Goal: Task Accomplishment & Management: Complete application form

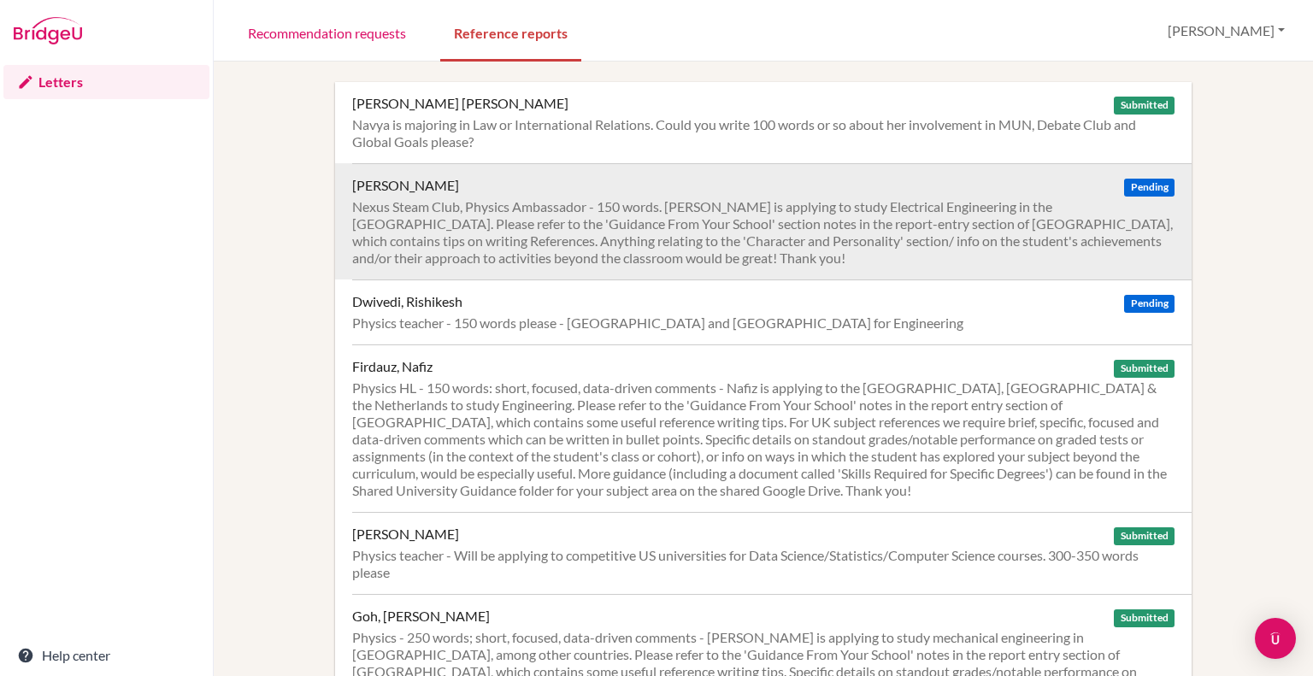
click at [855, 245] on div "Nexus Steam Club, Physics Ambassador - 150 words. Jaejin is applying to study E…" at bounding box center [763, 232] width 823 height 68
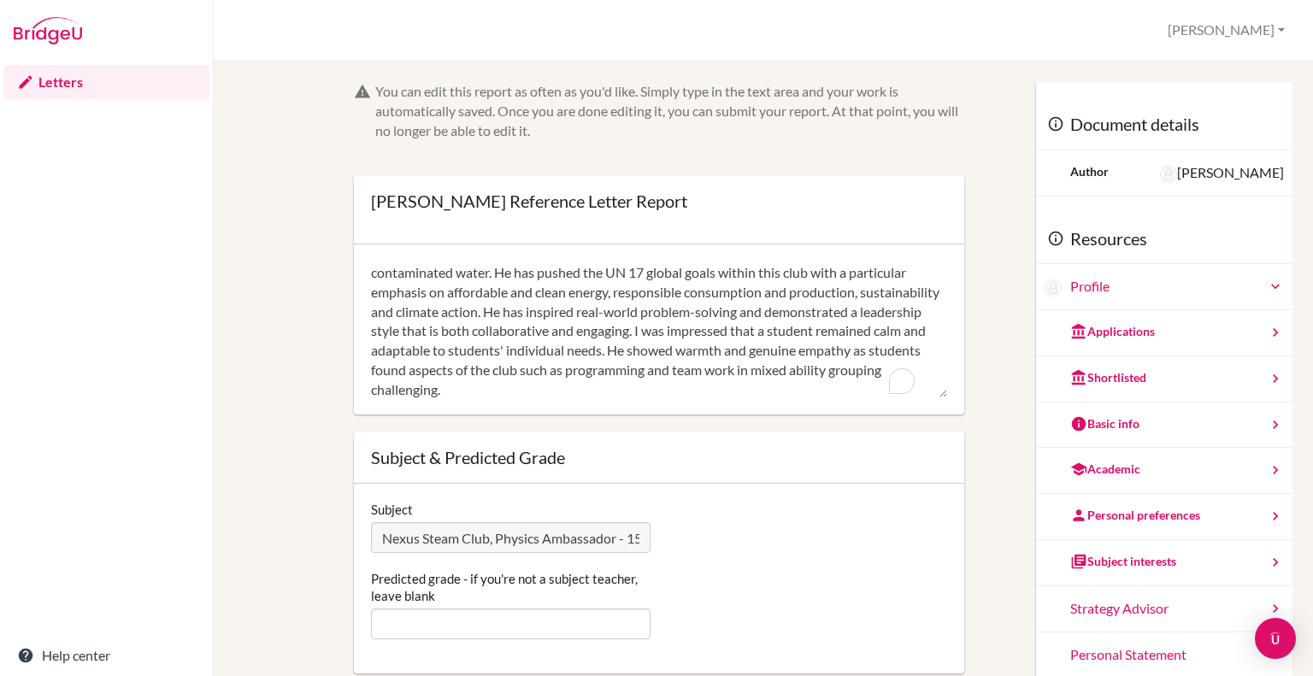
scroll to position [78, 0]
type textarea "I have known JaeJin in my capacity as his IGCSE Physics teacher and as the supe…"
click at [479, 643] on div "Subject Nexus Steam Club, Physics Ambassador - 150 words. Jaejin is applying to…" at bounding box center [659, 579] width 611 height 190
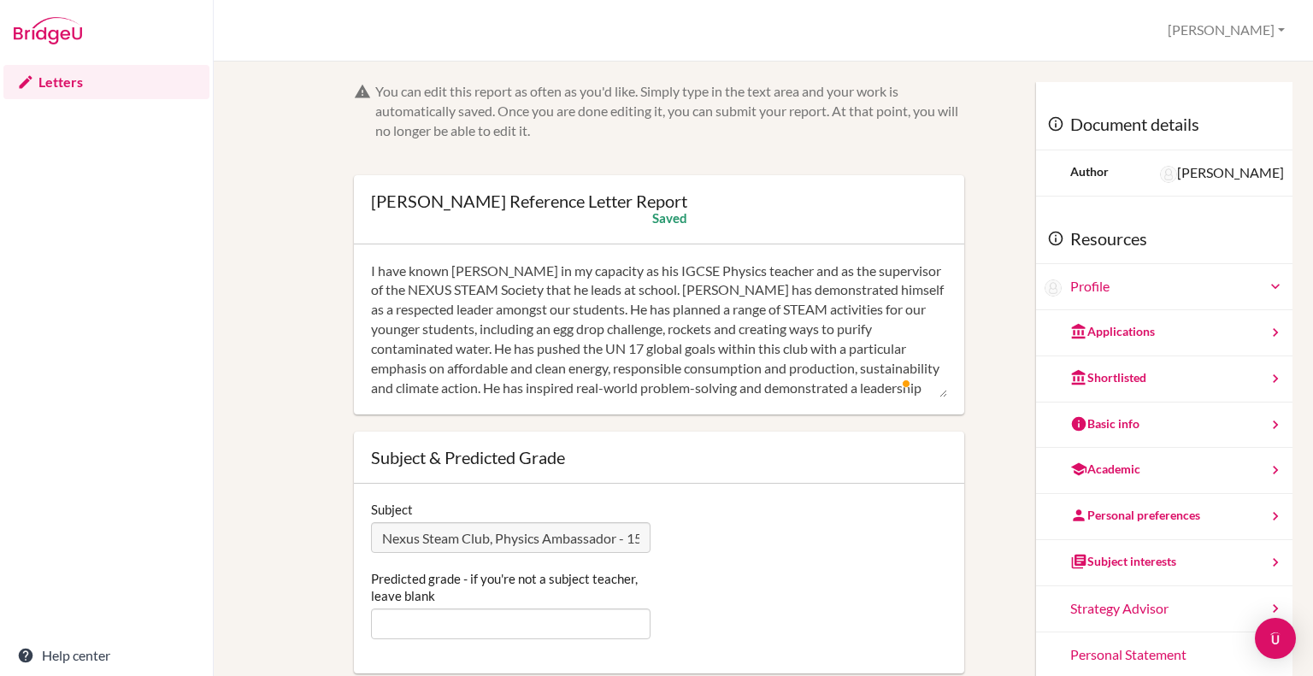
scroll to position [342, 0]
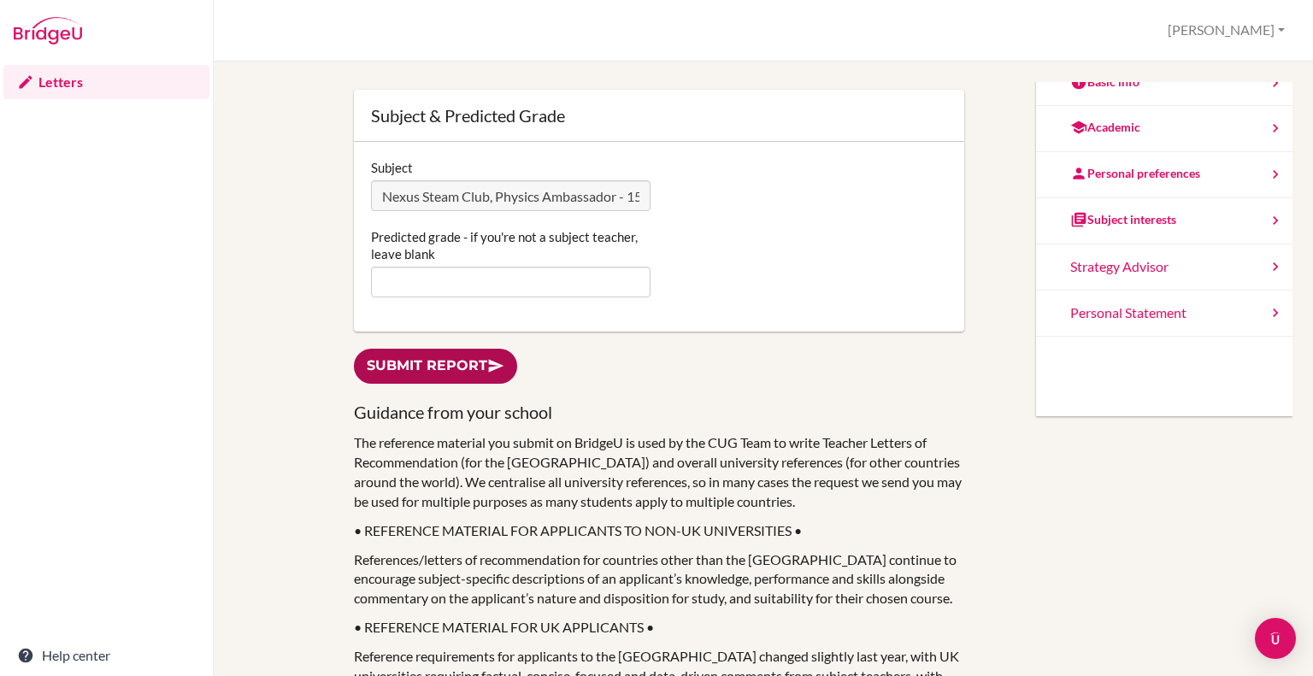
click at [417, 368] on link "Submit report" at bounding box center [435, 366] width 163 height 35
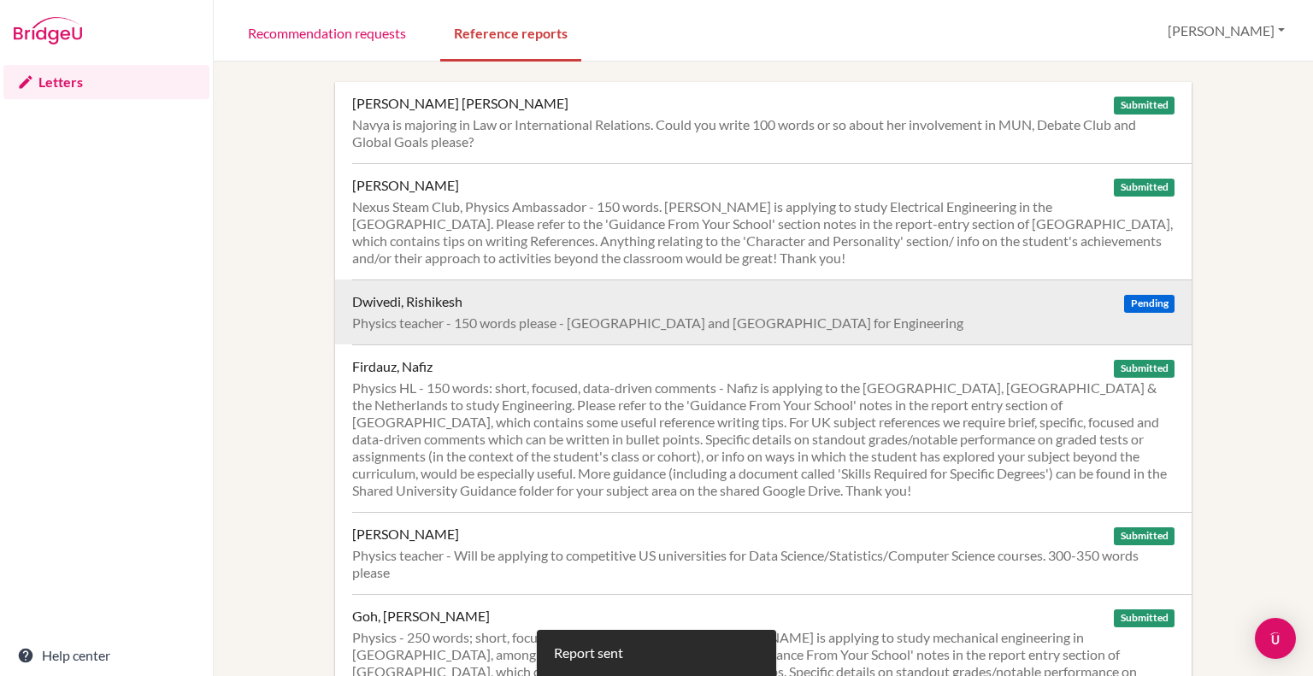
click at [511, 324] on div "Physics teacher - 150 words please - [GEOGRAPHIC_DATA] and [GEOGRAPHIC_DATA] fo…" at bounding box center [763, 323] width 823 height 17
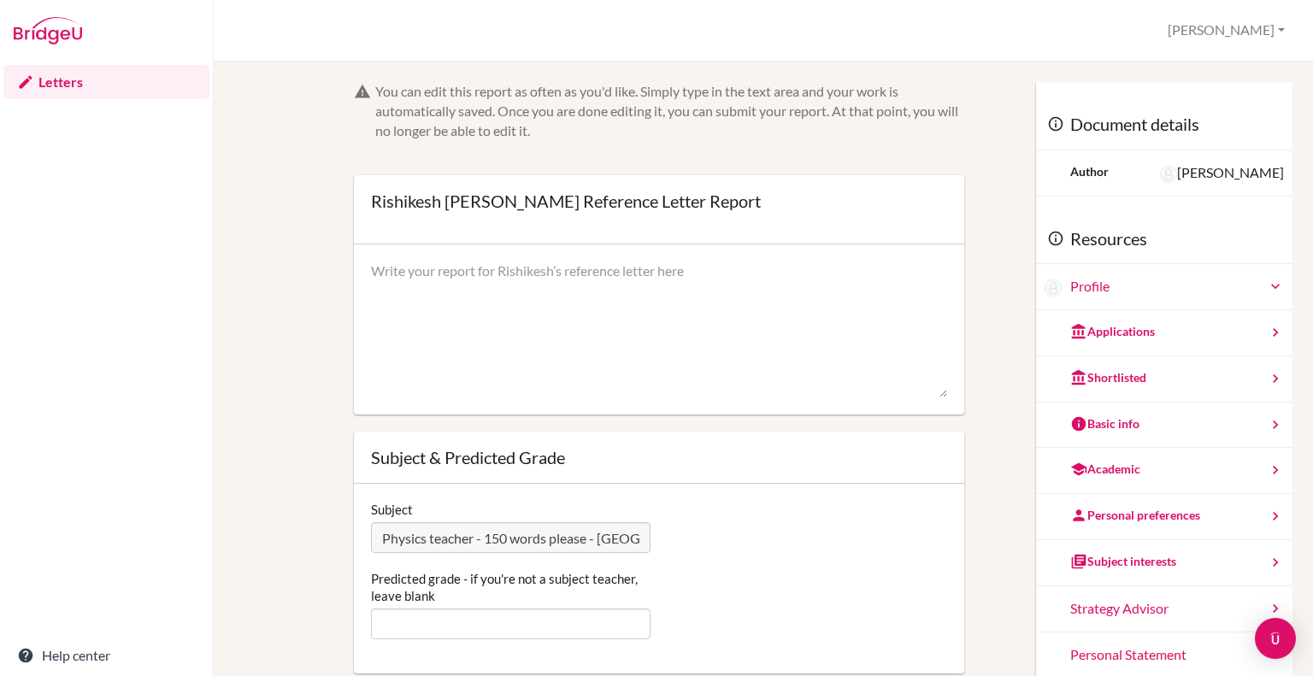
click at [475, 332] on textarea at bounding box center [659, 330] width 576 height 137
paste textarea "Lorem ip d sitame consect adi elitsed doeiusm, temp i utlab etdolore ma aliqu E…"
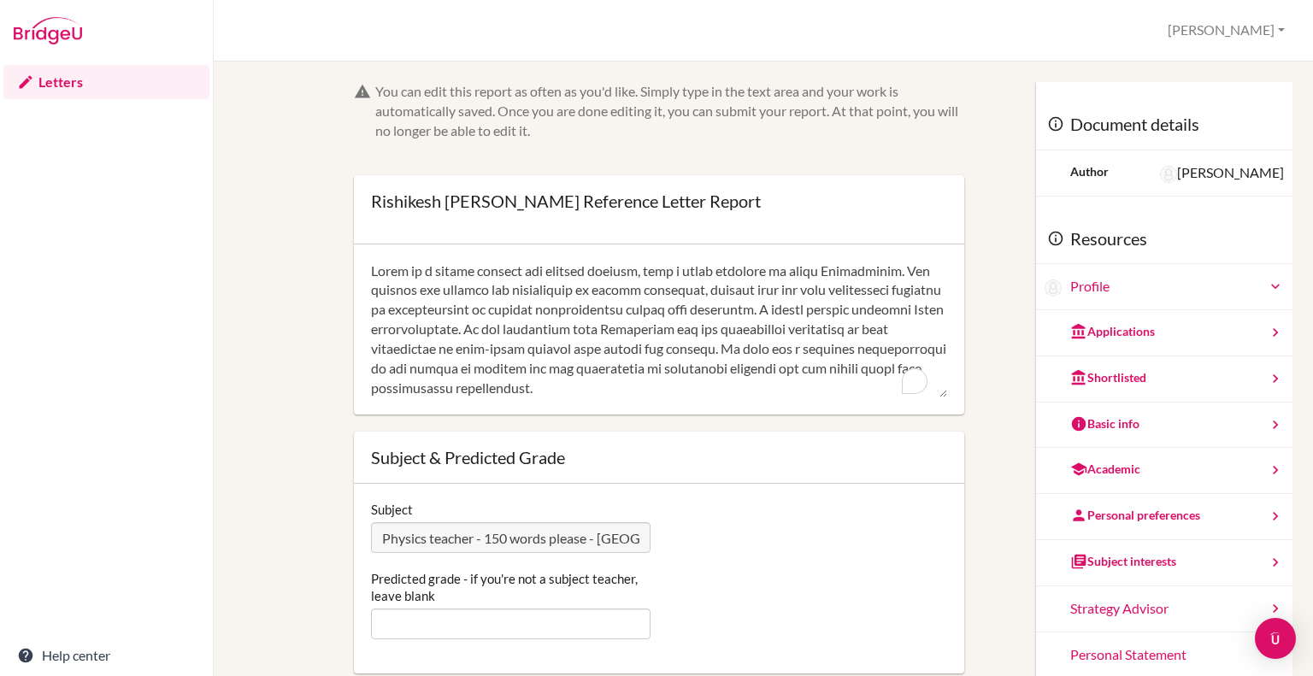
scroll to position [213, 0]
type textarea "Lorem ip d sitame consect adi elitsed doeiusm, temp i utlab etdolore ma aliqu E…"
click at [499, 641] on div "Subject Physics teacher - 150 words please - UK and Singapore for Engineering P…" at bounding box center [659, 579] width 611 height 190
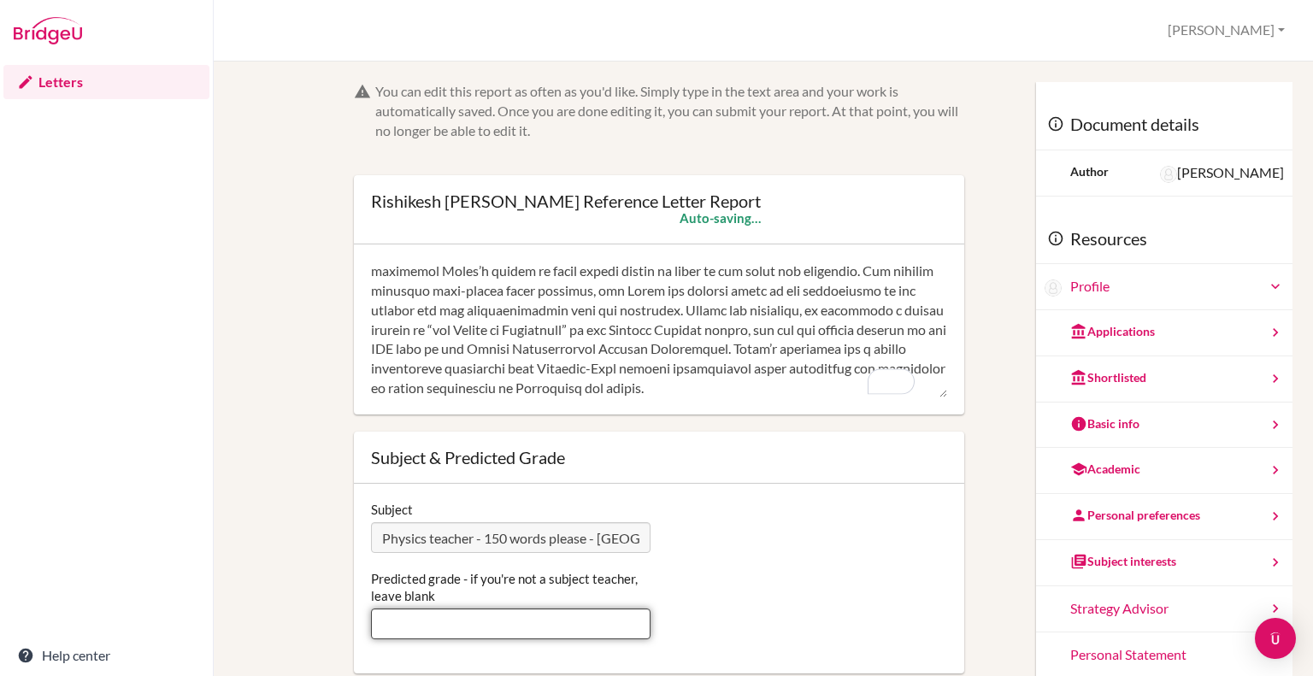
click at [499, 628] on input "Predicted grade - if you're not a subject teacher, leave blank" at bounding box center [511, 624] width 280 height 31
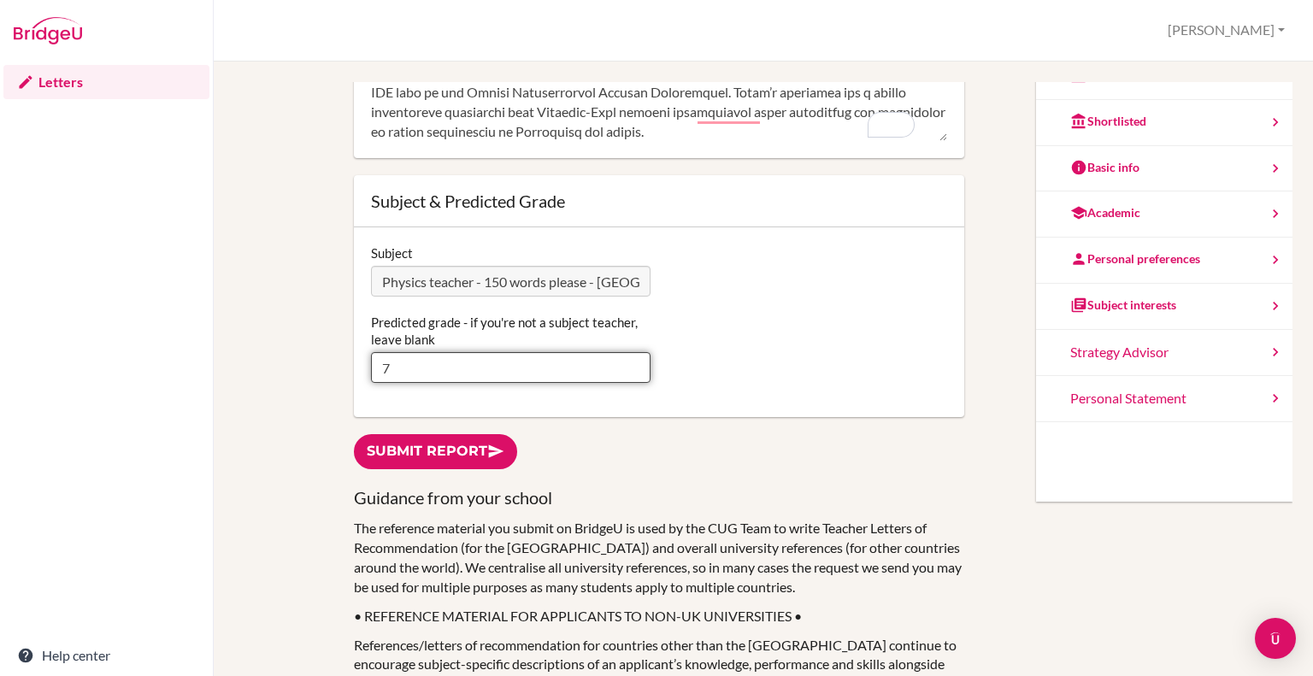
scroll to position [342, 0]
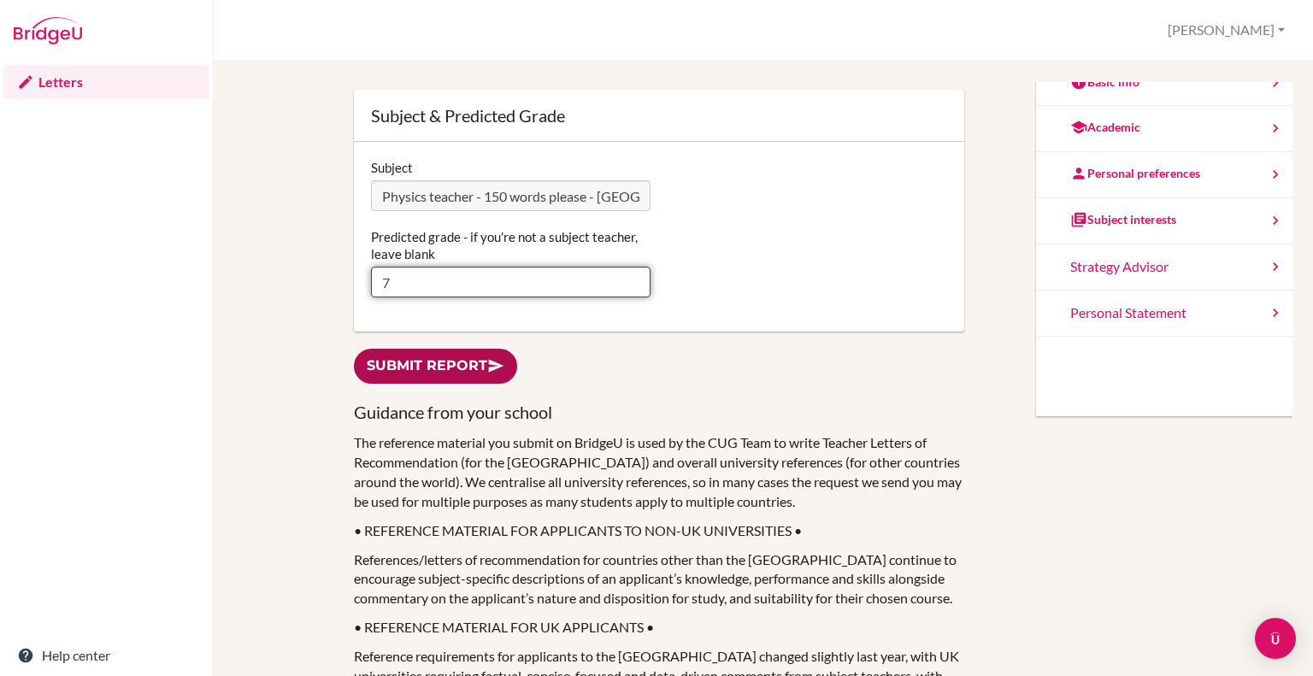
type input "7"
click at [482, 381] on link "Submit report" at bounding box center [435, 366] width 163 height 35
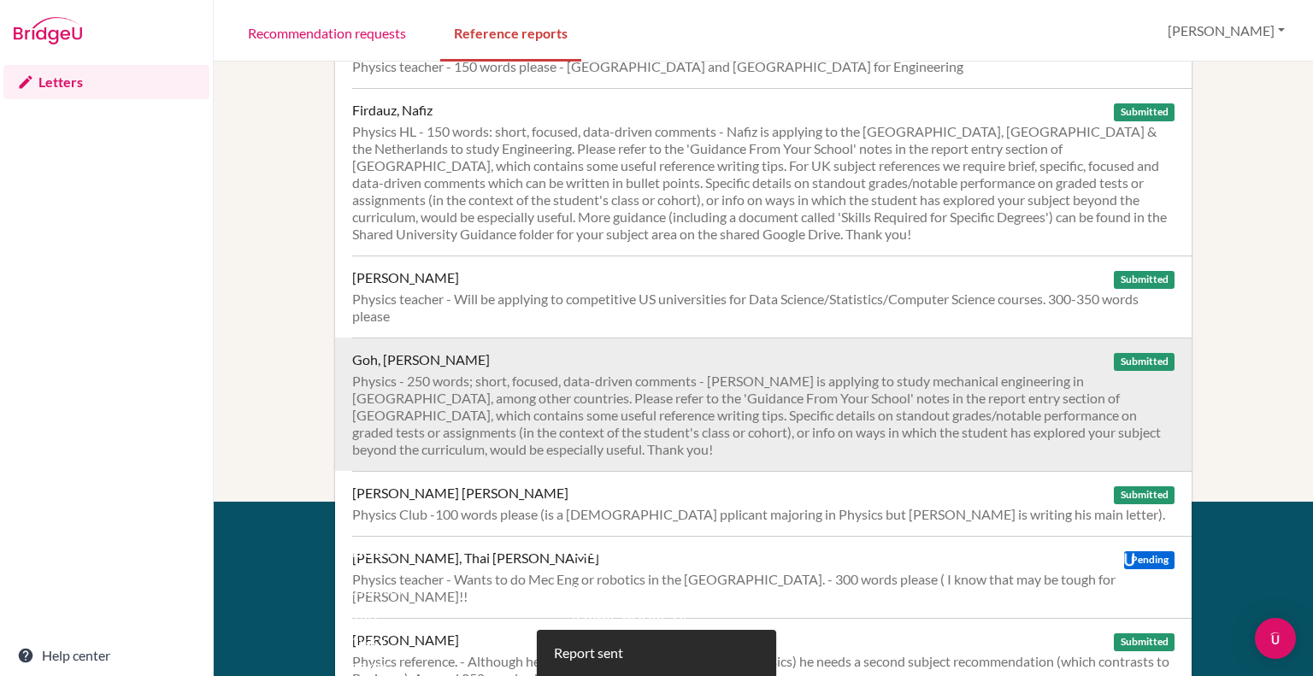
scroll to position [342, 0]
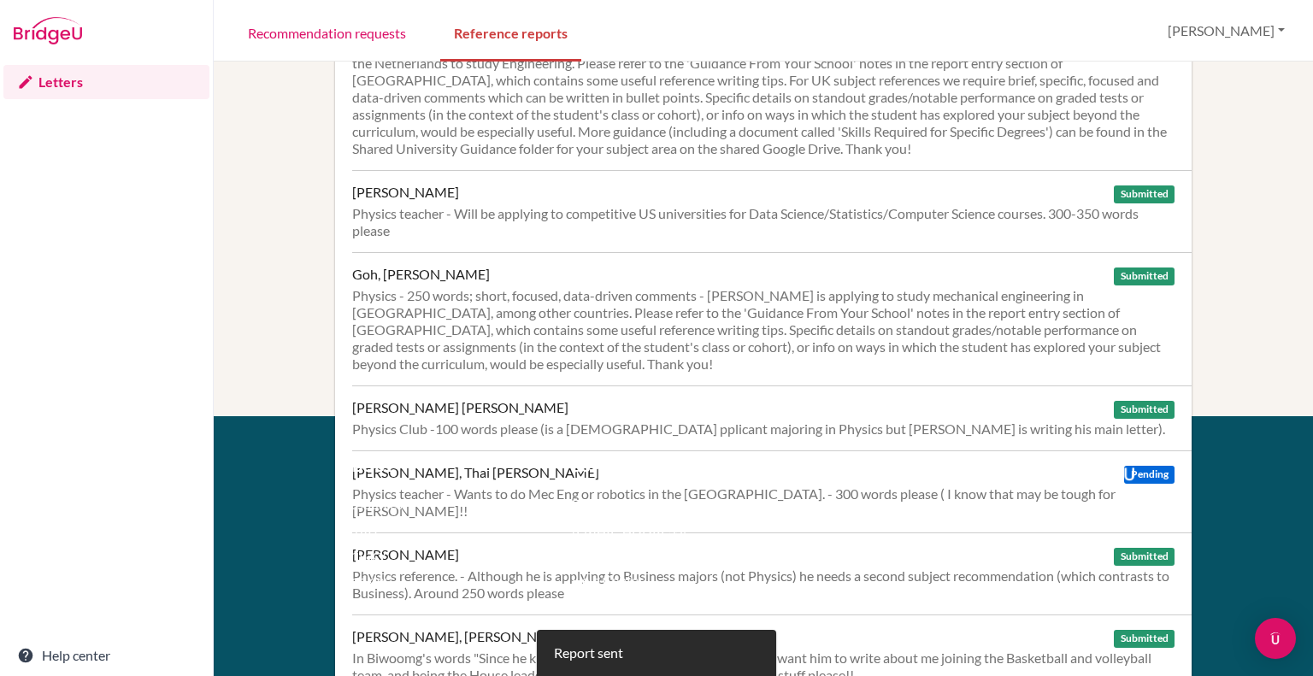
click at [933, 479] on div "Support Email us at hi@bridge-u.com Help Center" at bounding box center [799, 532] width 507 height 150
click at [1054, 487] on div "twitter facebook" at bounding box center [1126, 488] width 145 height 62
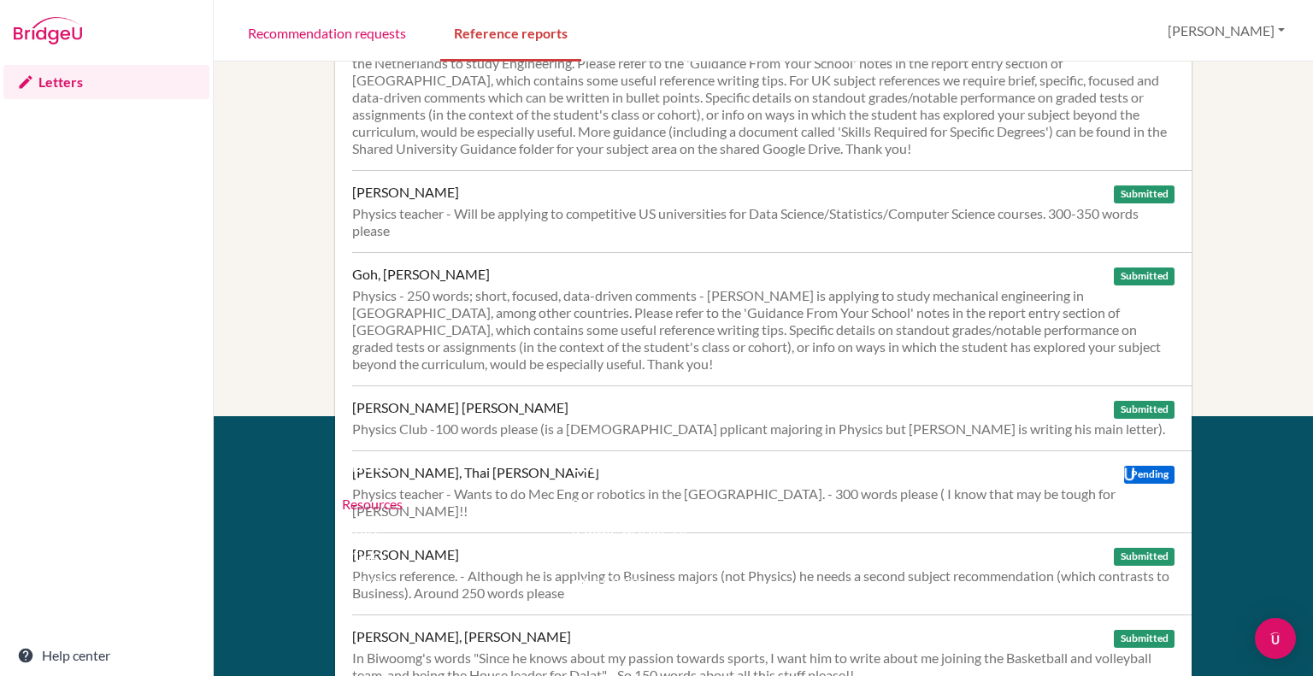
click at [349, 504] on link "Resources" at bounding box center [372, 504] width 61 height 16
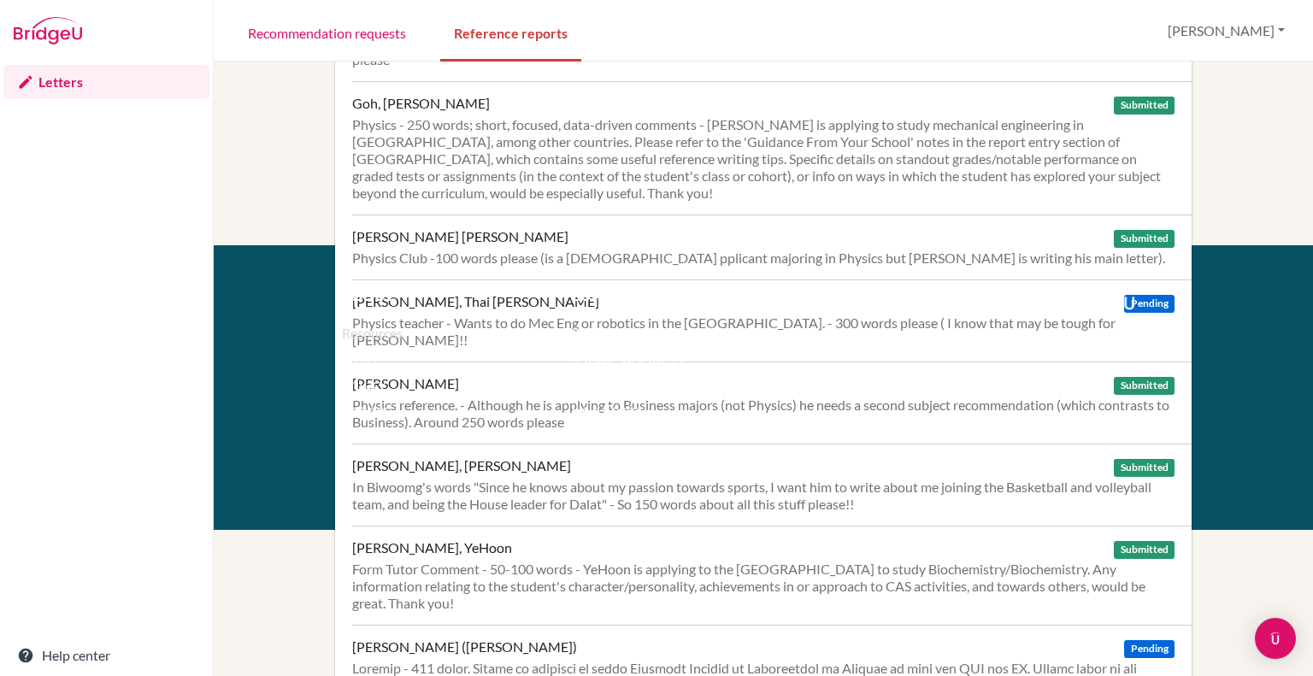
scroll to position [428, 0]
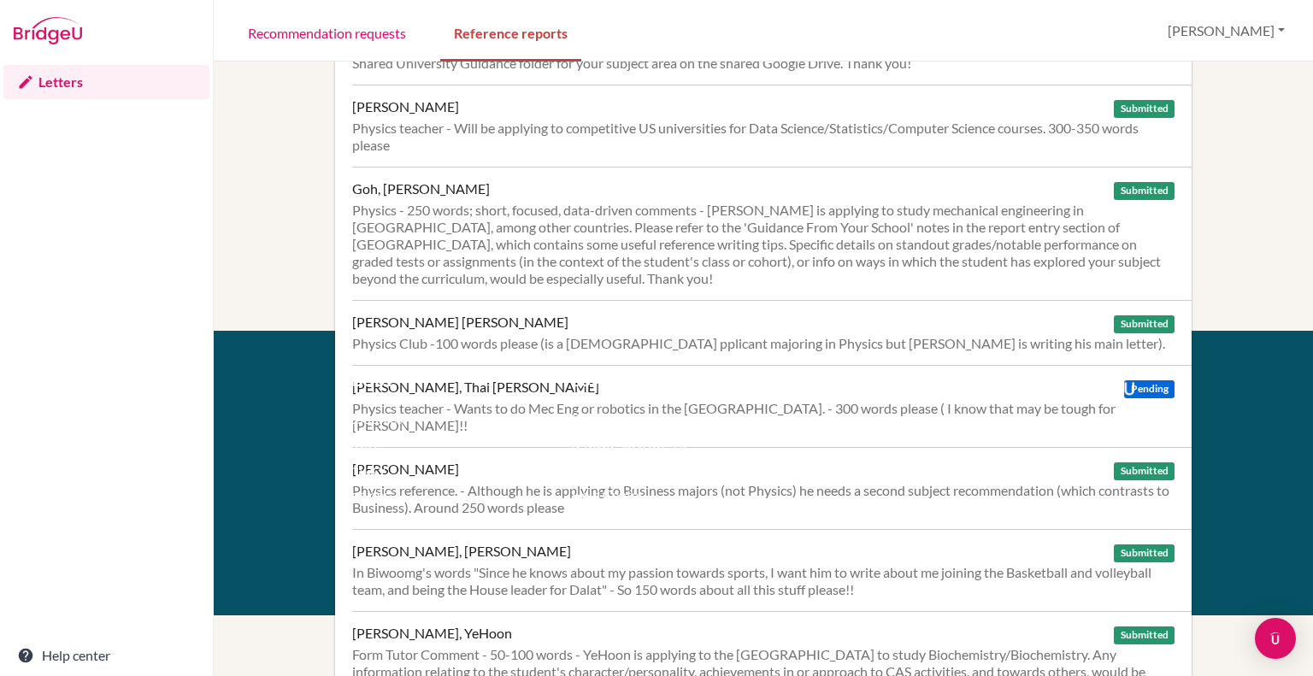
drag, startPoint x: 1210, startPoint y: 292, endPoint x: 1219, endPoint y: 337, distance: 45.5
drag, startPoint x: 1219, startPoint y: 337, endPoint x: 1126, endPoint y: 403, distance: 114.1
click at [1126, 403] on div "twitter facebook" at bounding box center [1126, 403] width 145 height 62
click at [1126, 423] on div "facebook" at bounding box center [1125, 424] width 48 height 21
click at [1126, 427] on div "facebook" at bounding box center [1125, 424] width 48 height 21
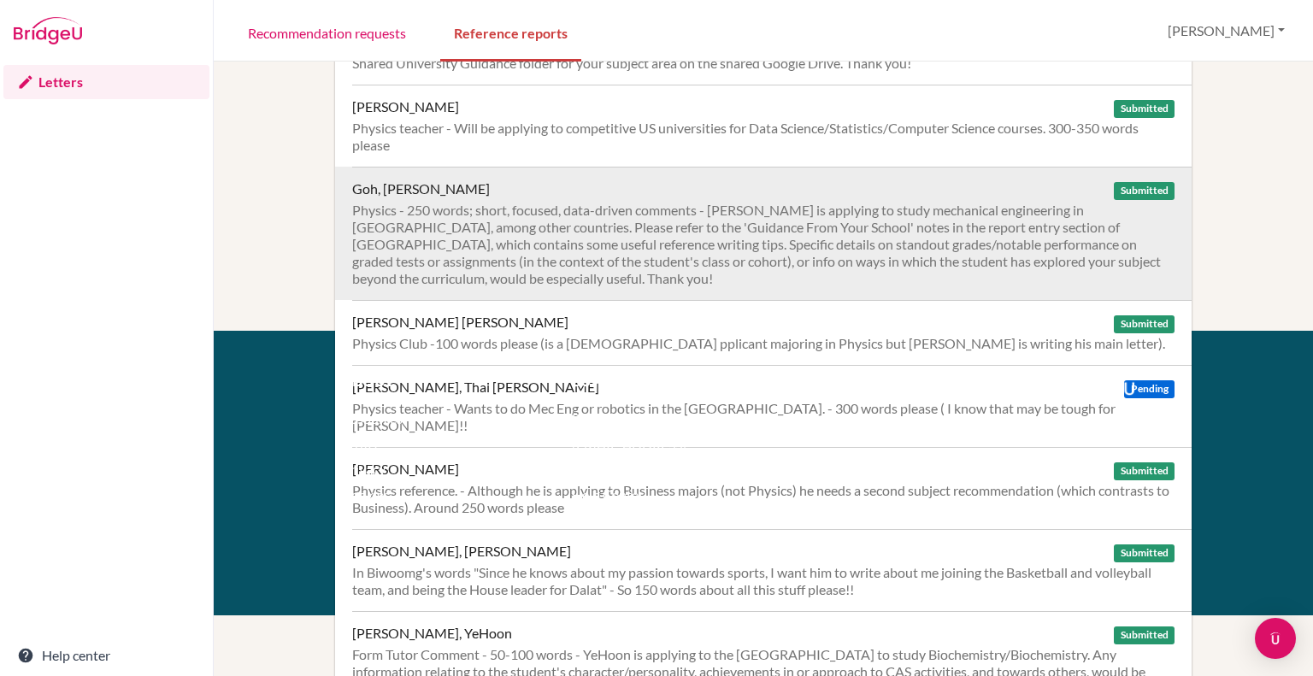
click at [1023, 191] on div "Goh, Hong Zi Submitted" at bounding box center [763, 188] width 823 height 17
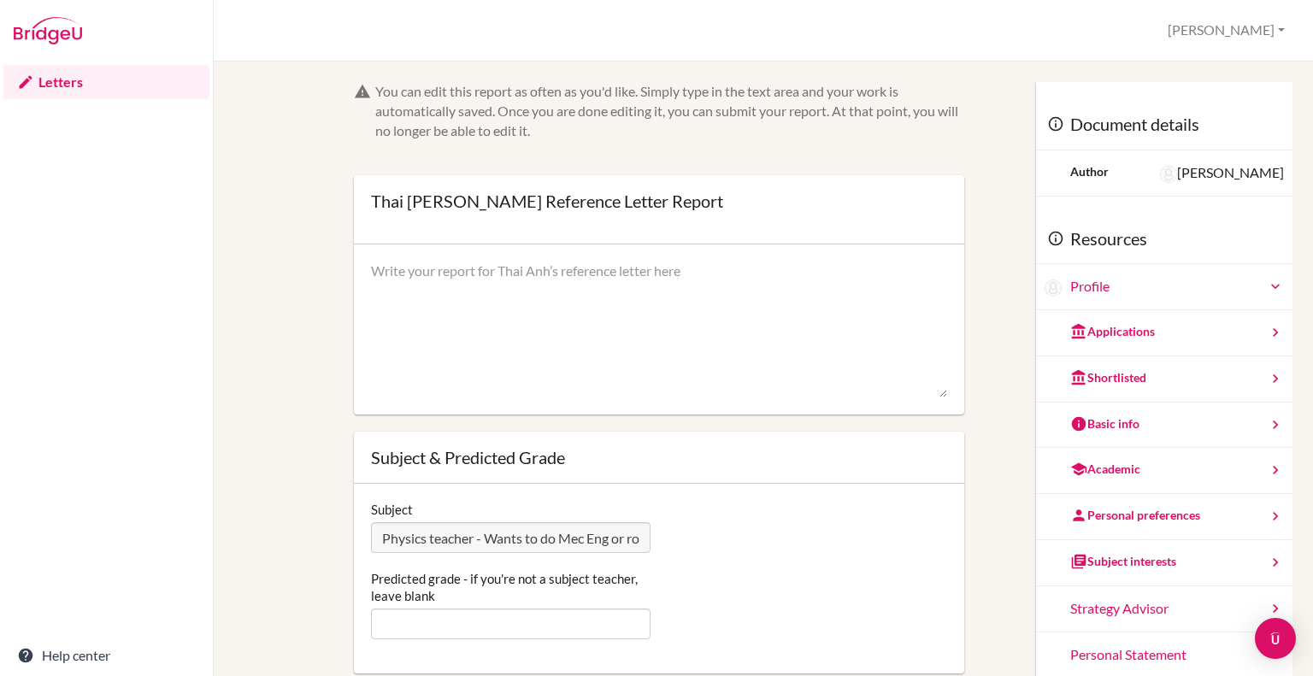
click at [646, 293] on textarea at bounding box center [659, 330] width 576 height 137
paste textarea "L ipsu dolor Sita Co ad el seddoeiu te inci utl ETDOL mag AL EN Adminim veniamq…"
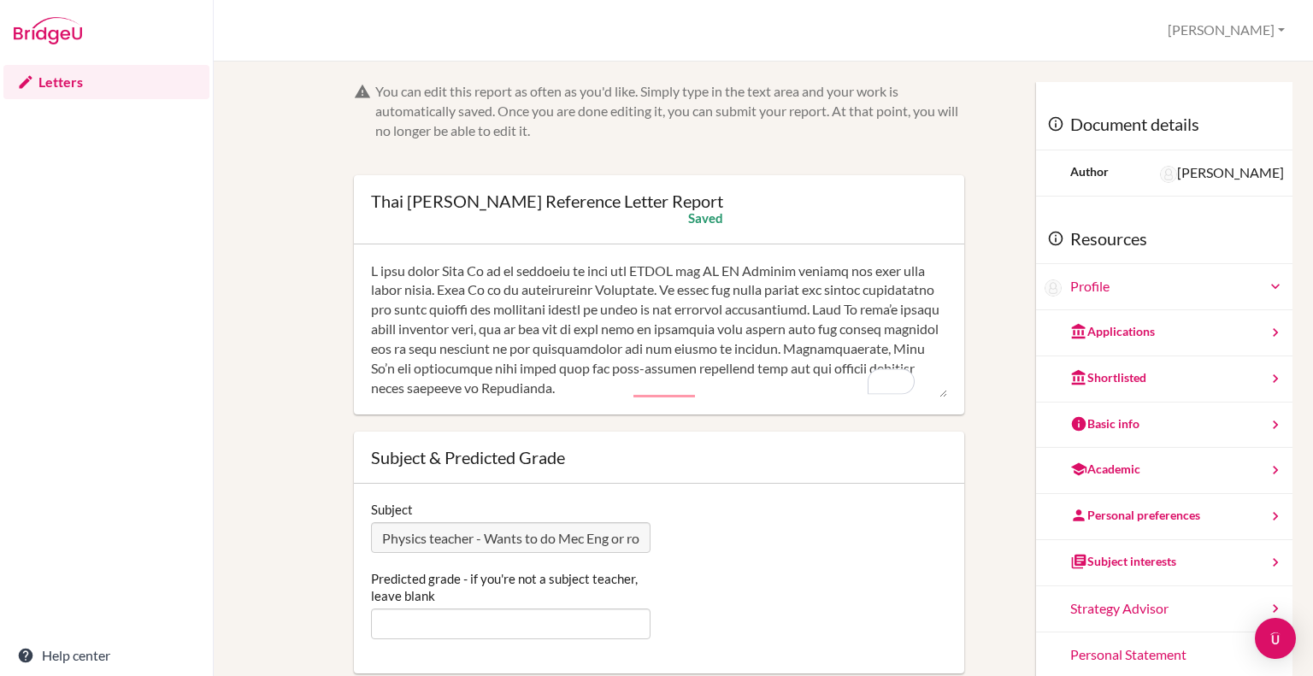
type textarea "L ipsu dolor Sita Co ad el seddoeiu te inci utl ETDOL mag AL EN Adminim veniamq…"
click at [558, 620] on input "Predicted grade - if you're not a subject teacher, leave blank" at bounding box center [511, 624] width 280 height 31
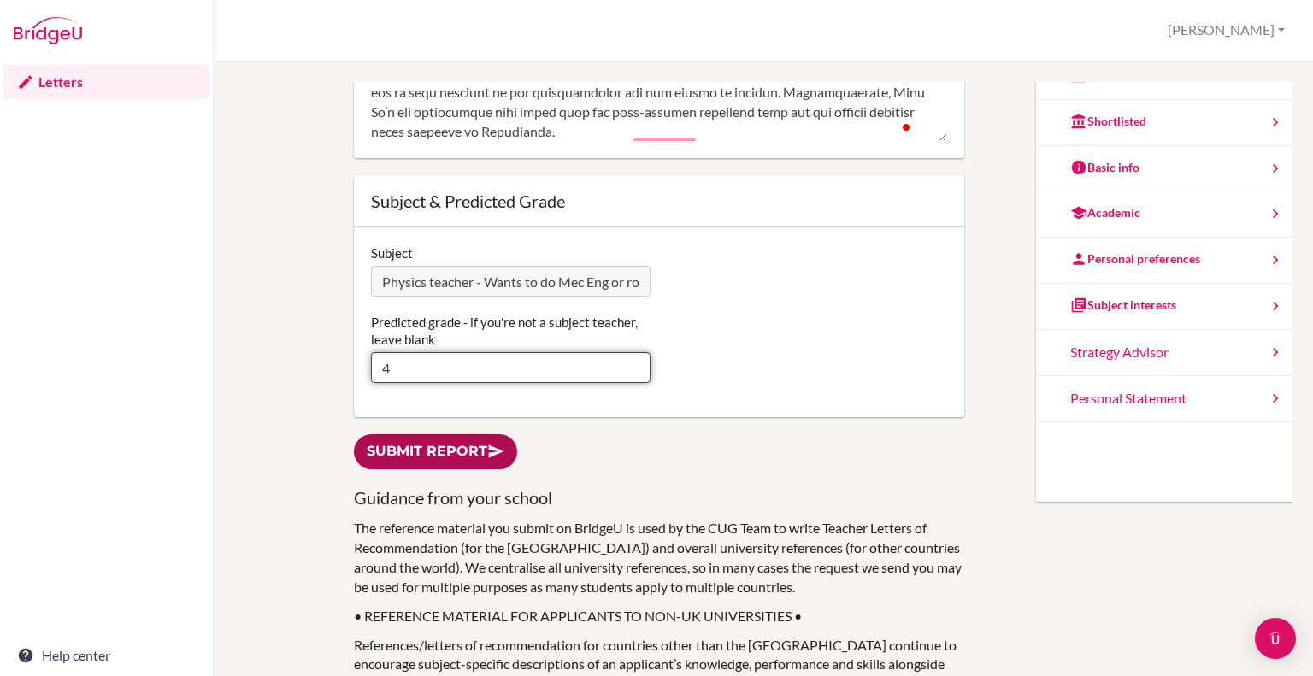
type input "4"
click at [499, 457] on icon at bounding box center [495, 451] width 17 height 17
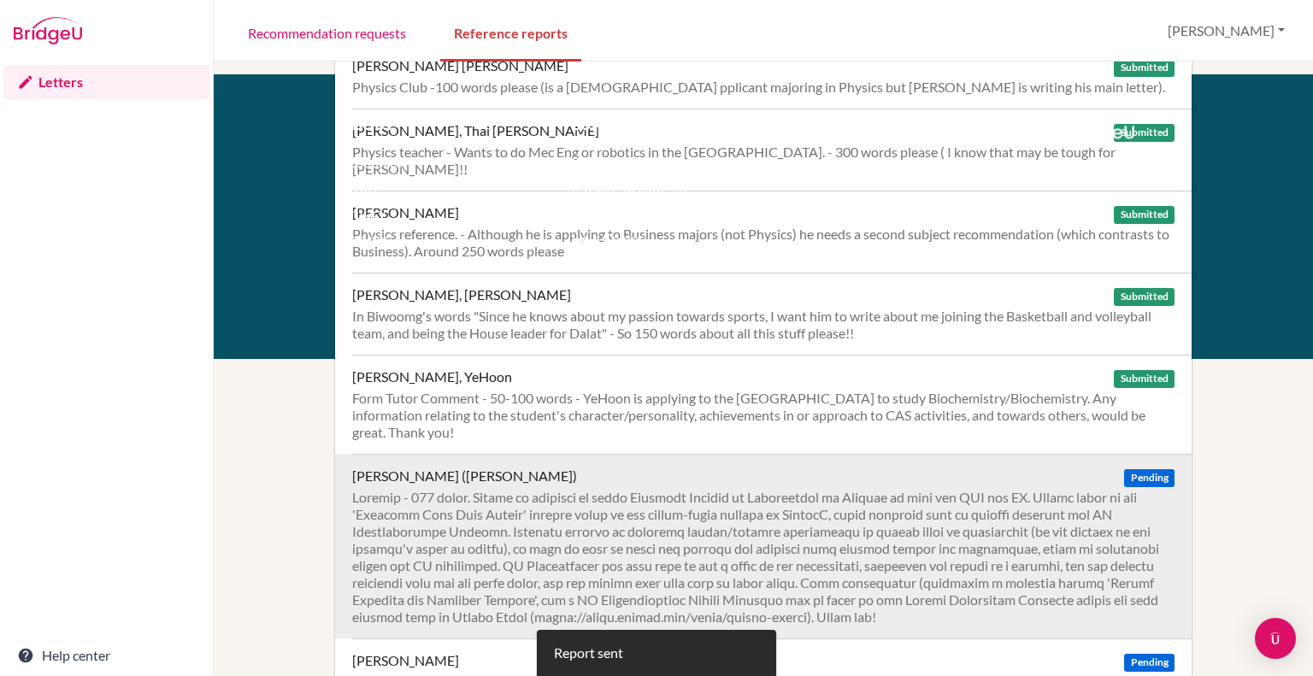
scroll to position [770, 0]
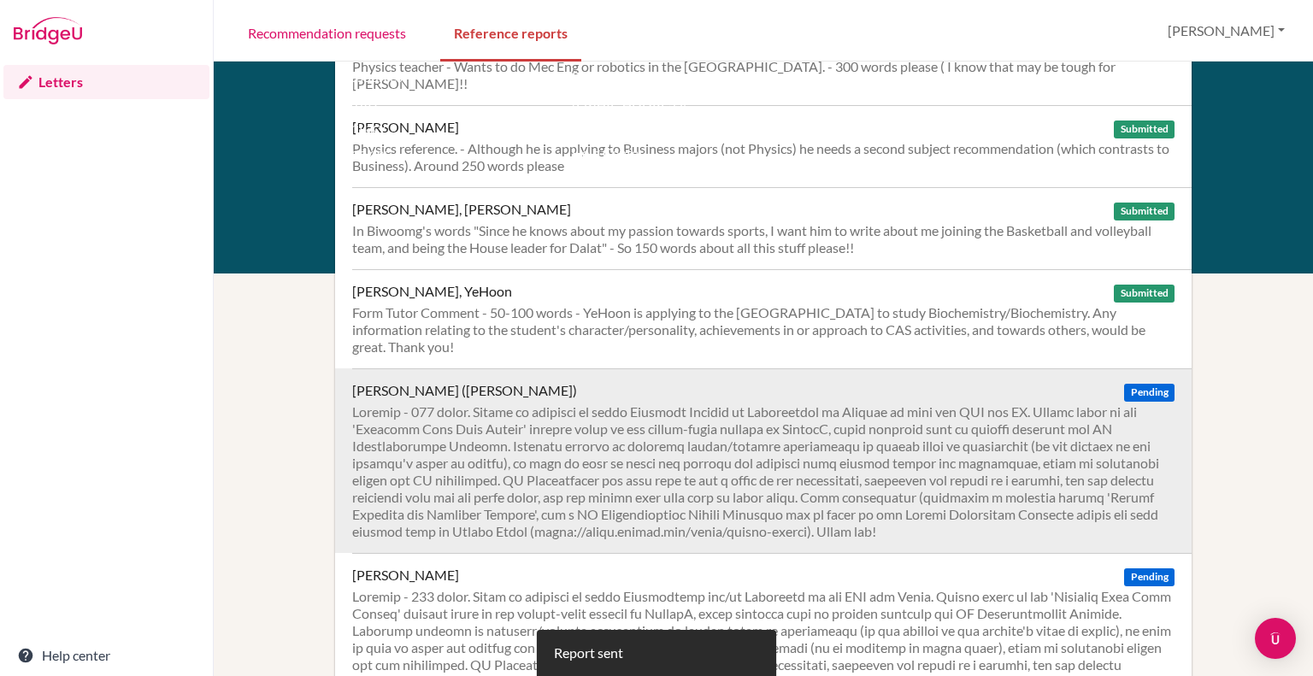
click at [733, 404] on div at bounding box center [763, 472] width 823 height 137
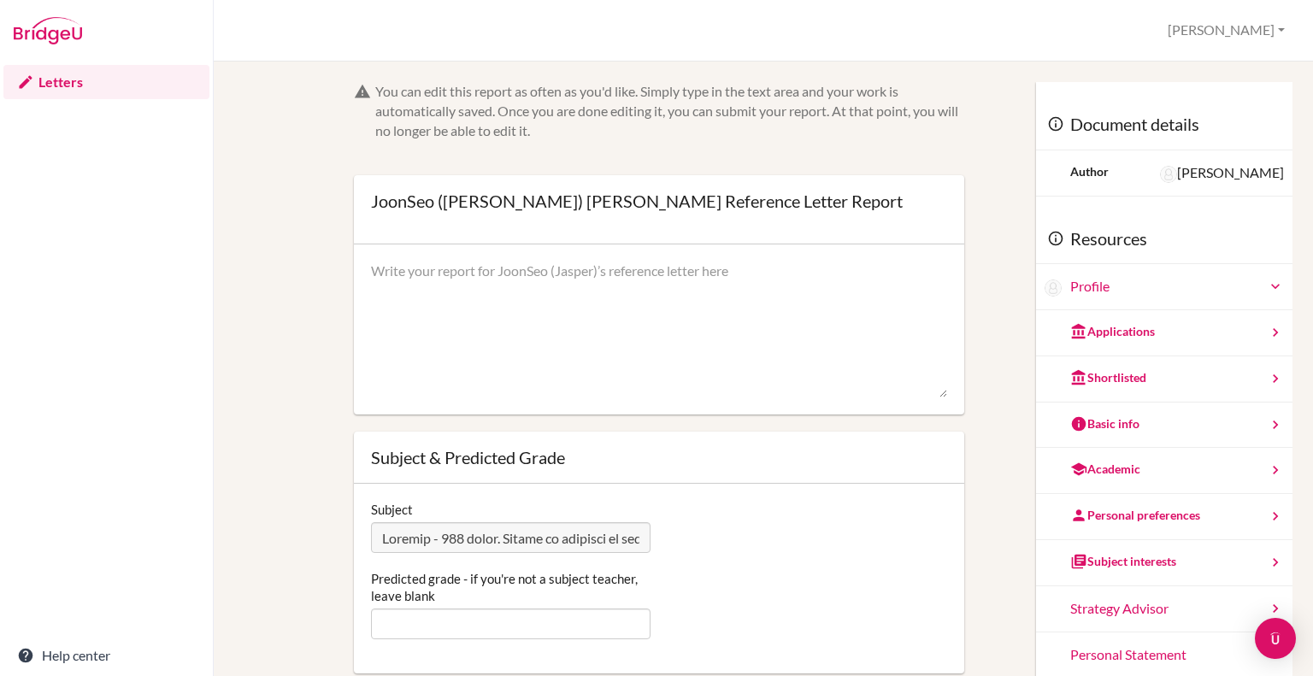
click at [730, 252] on div at bounding box center [659, 330] width 611 height 171
click at [702, 298] on textarea at bounding box center [659, 330] width 576 height 137
paste textarea "I have taught Jasper as both his HL Physics teacher and IGCSE teacher for the p…"
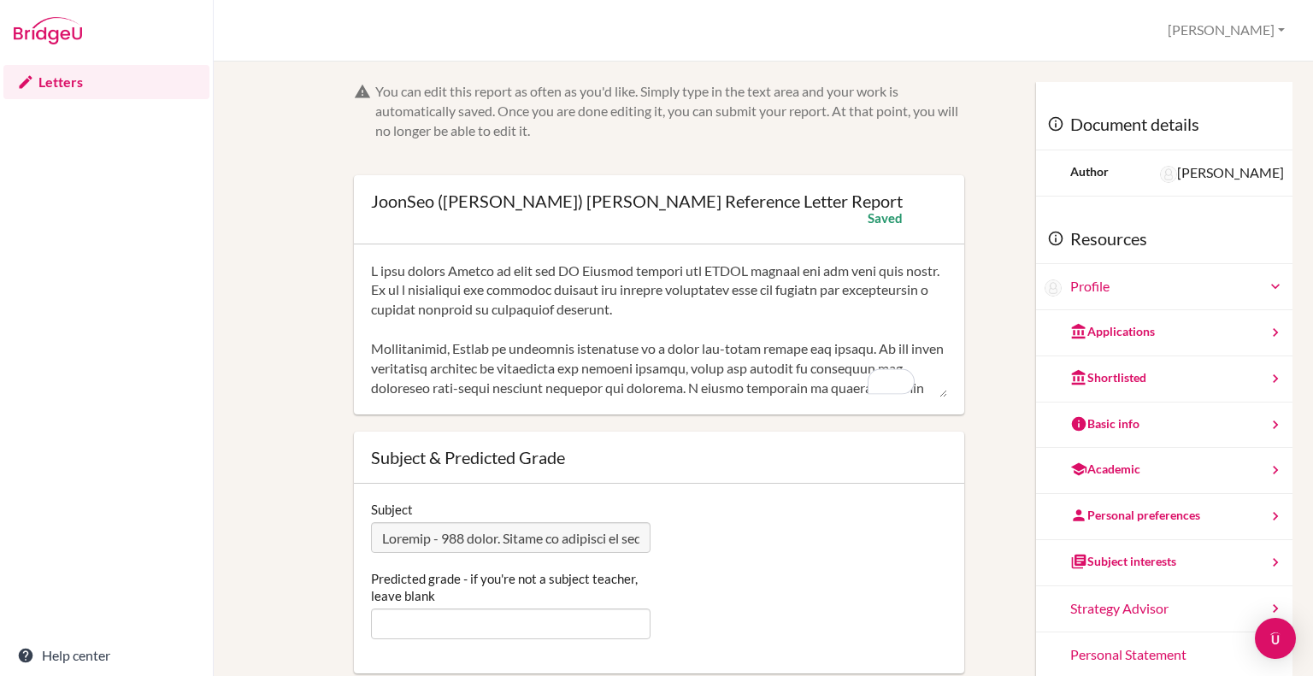
scroll to position [86, 0]
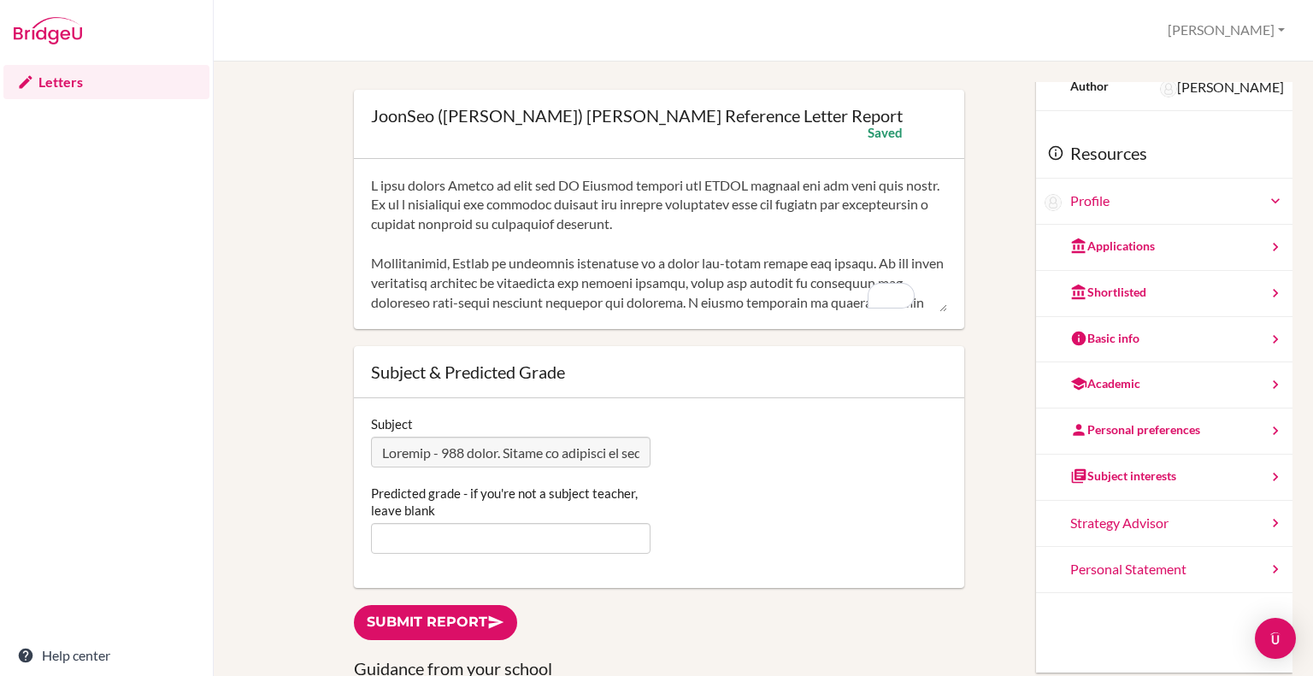
type textarea "I have taught Jasper as both his HL Physics teacher and IGCSE teacher for the p…"
click at [548, 536] on input "Predicted grade - if you're not a subject teacher, leave blank" at bounding box center [511, 538] width 280 height 31
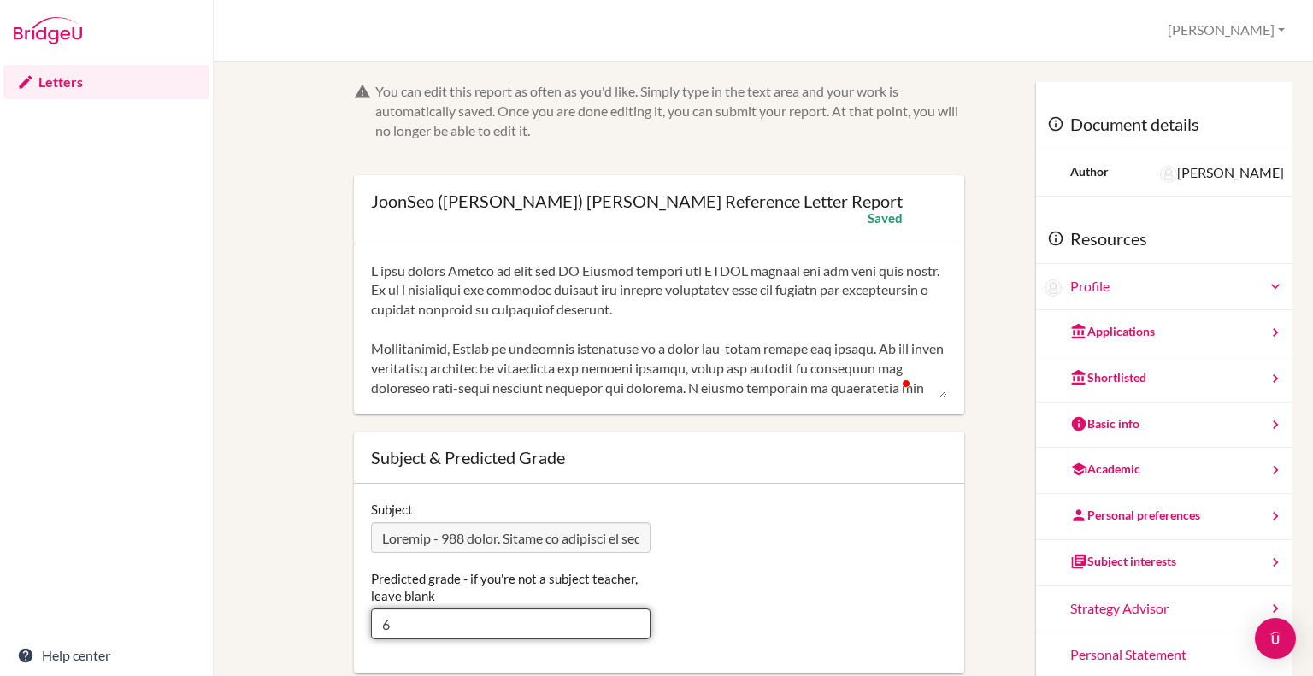
type input "6"
drag, startPoint x: 654, startPoint y: 346, endPoint x: 848, endPoint y: 358, distance: 194.5
click at [848, 358] on textarea "To enrich screen reader interactions, please activate Accessibility in Grammarl…" at bounding box center [659, 330] width 576 height 137
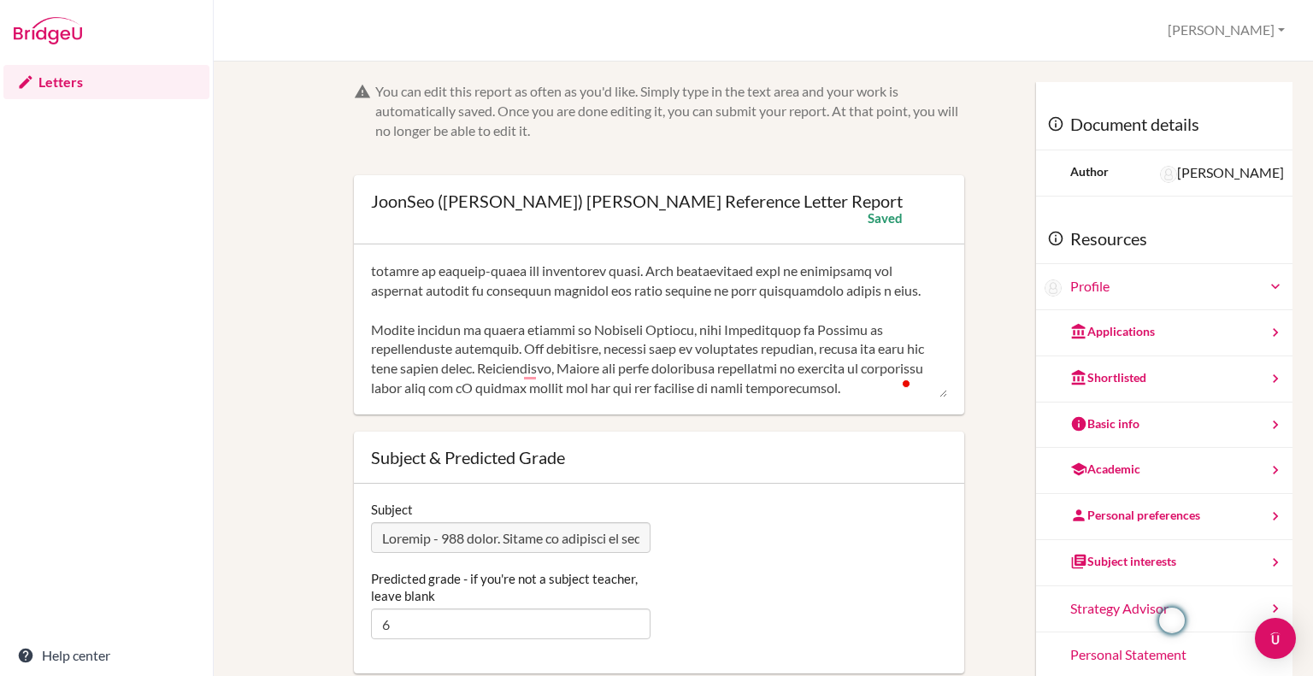
scroll to position [428, 0]
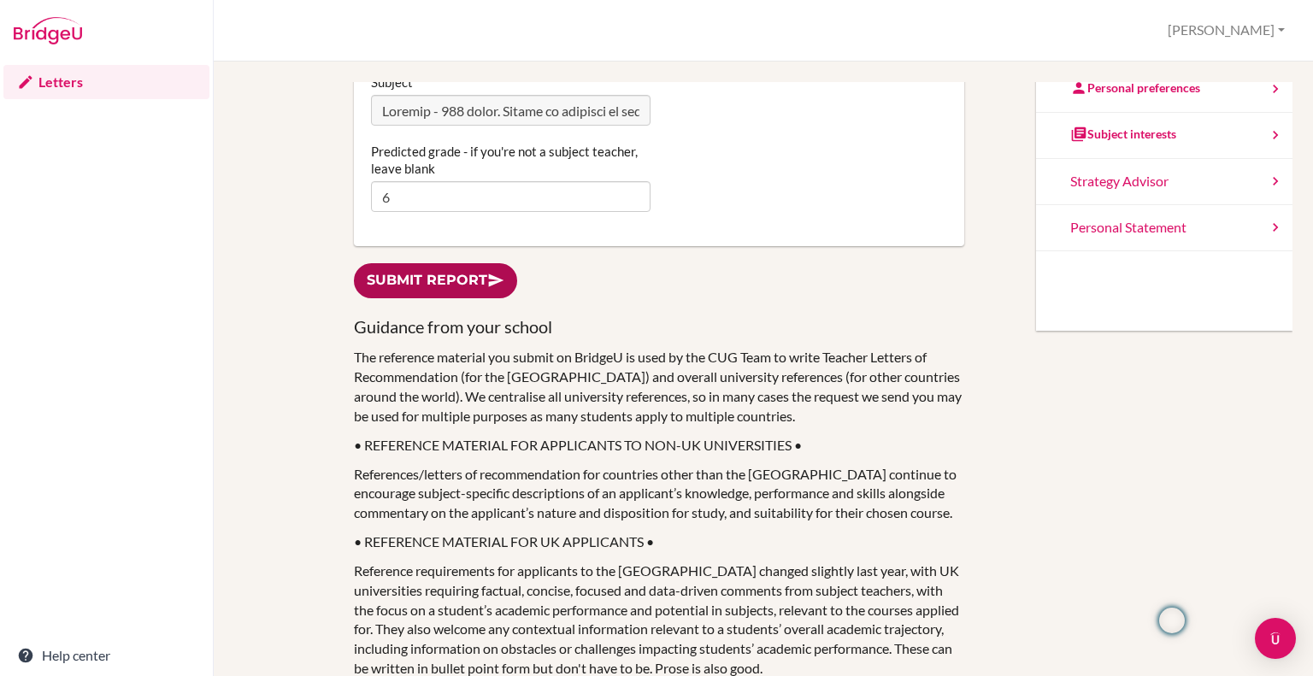
type textarea "I have taught Jasper as both his HL Physics teacher and IGCSE teacher for the p…"
click at [481, 276] on link "Submit report" at bounding box center [435, 280] width 163 height 35
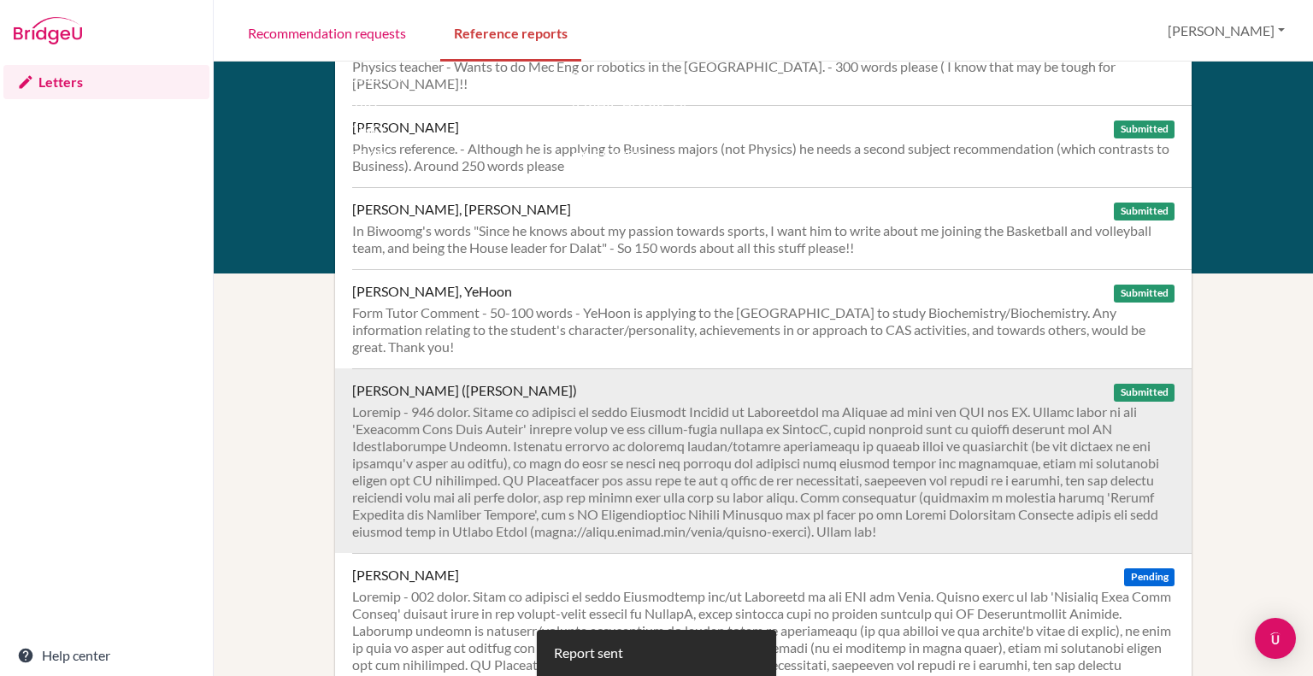
scroll to position [941, 0]
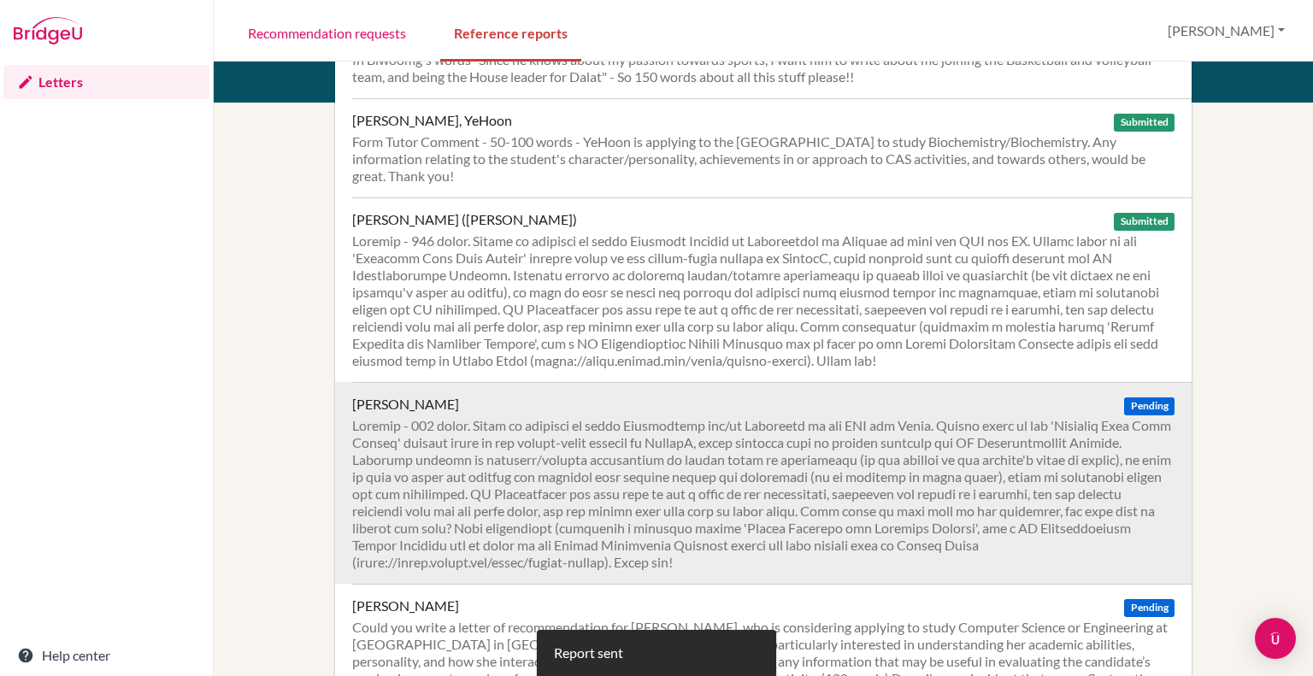
click at [852, 417] on div at bounding box center [763, 494] width 823 height 154
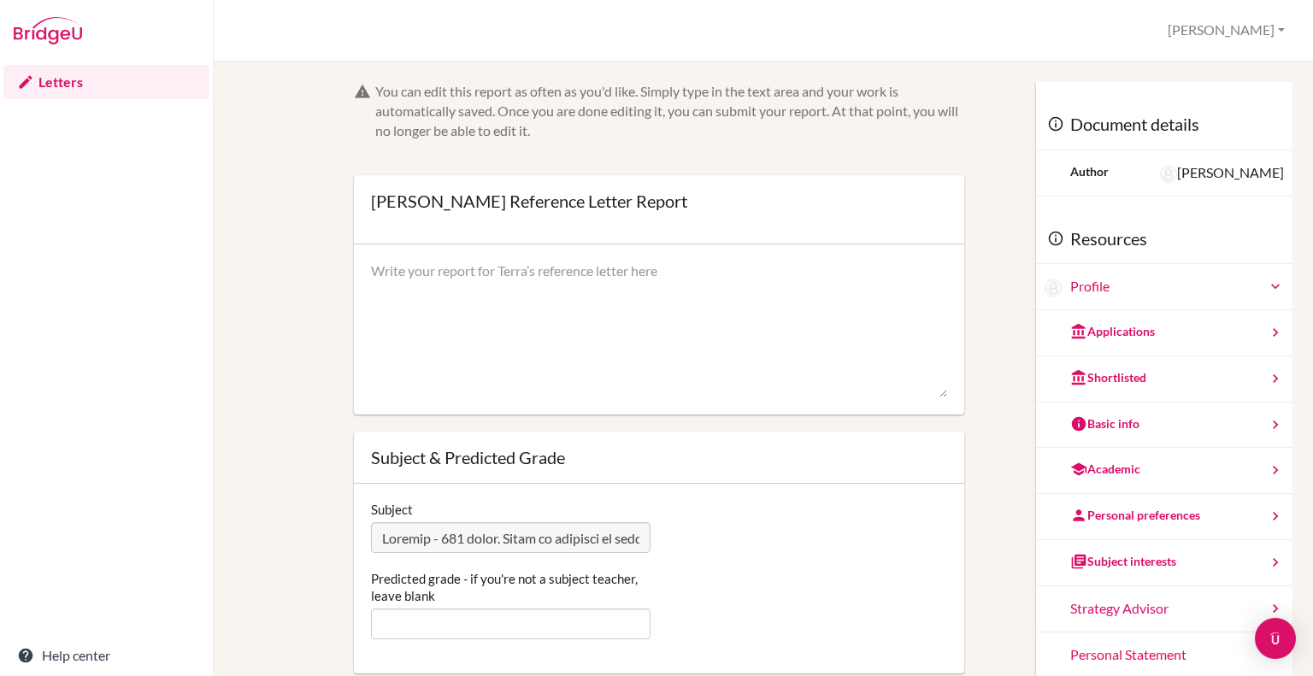
click at [600, 270] on textarea at bounding box center [659, 330] width 576 height 137
paste textarea "Terra is a hardworking member of our Physics class who consistently applies him…"
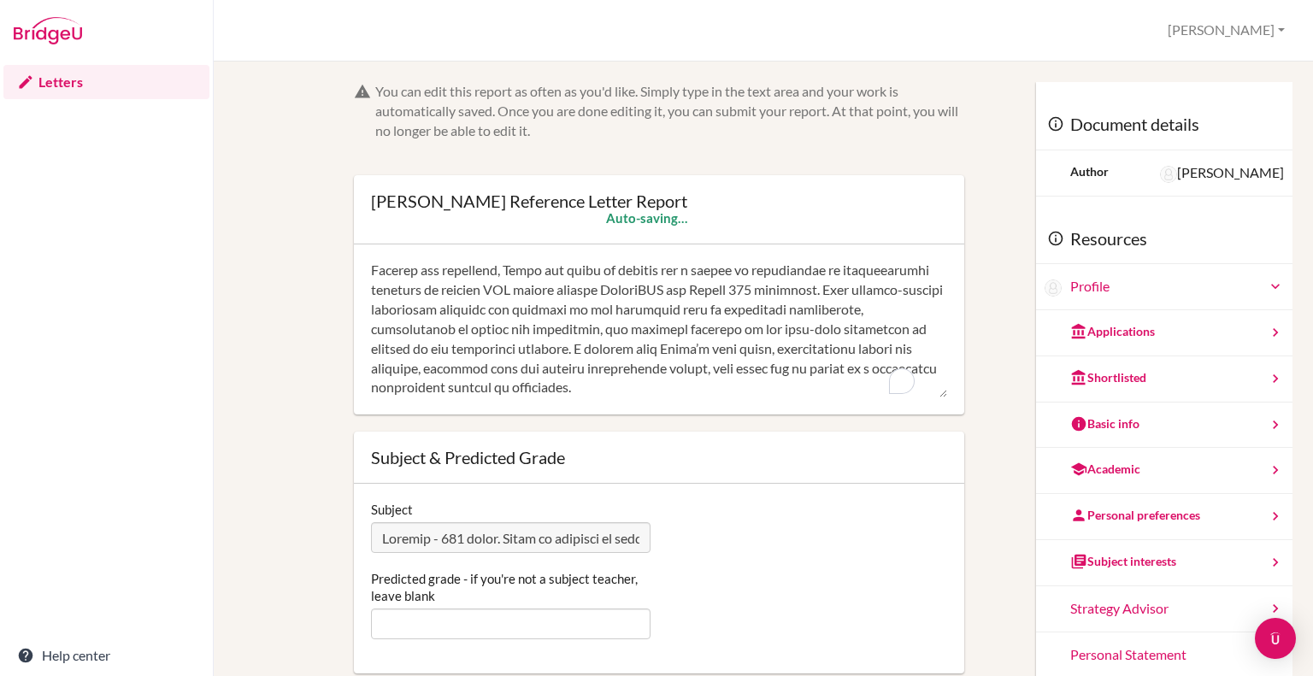
scroll to position [342, 0]
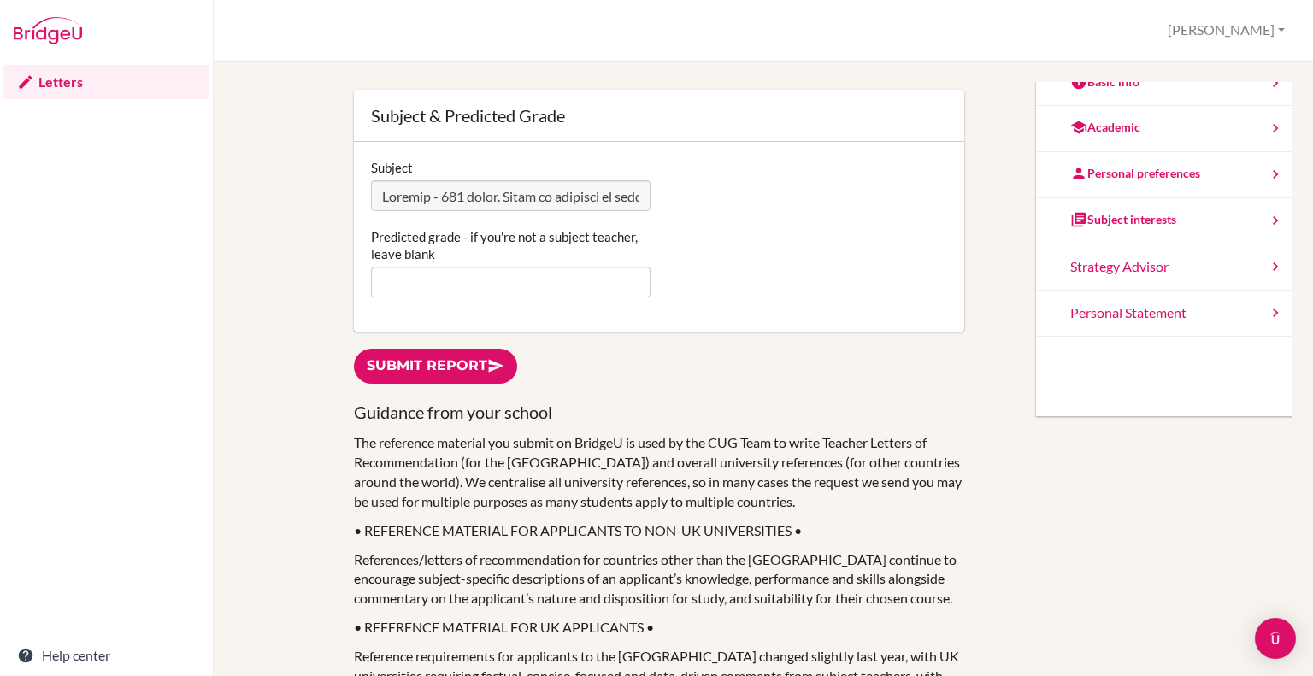
type textarea "Terra is a hardworking member of our Physics class who consistently applies him…"
click at [582, 292] on input "Predicted grade - if you're not a subject teacher, leave blank" at bounding box center [511, 282] width 280 height 31
type input "5"
click at [700, 248] on div "Predicted grade - if you're not a subject teacher, leave blank 5" at bounding box center [659, 262] width 593 height 69
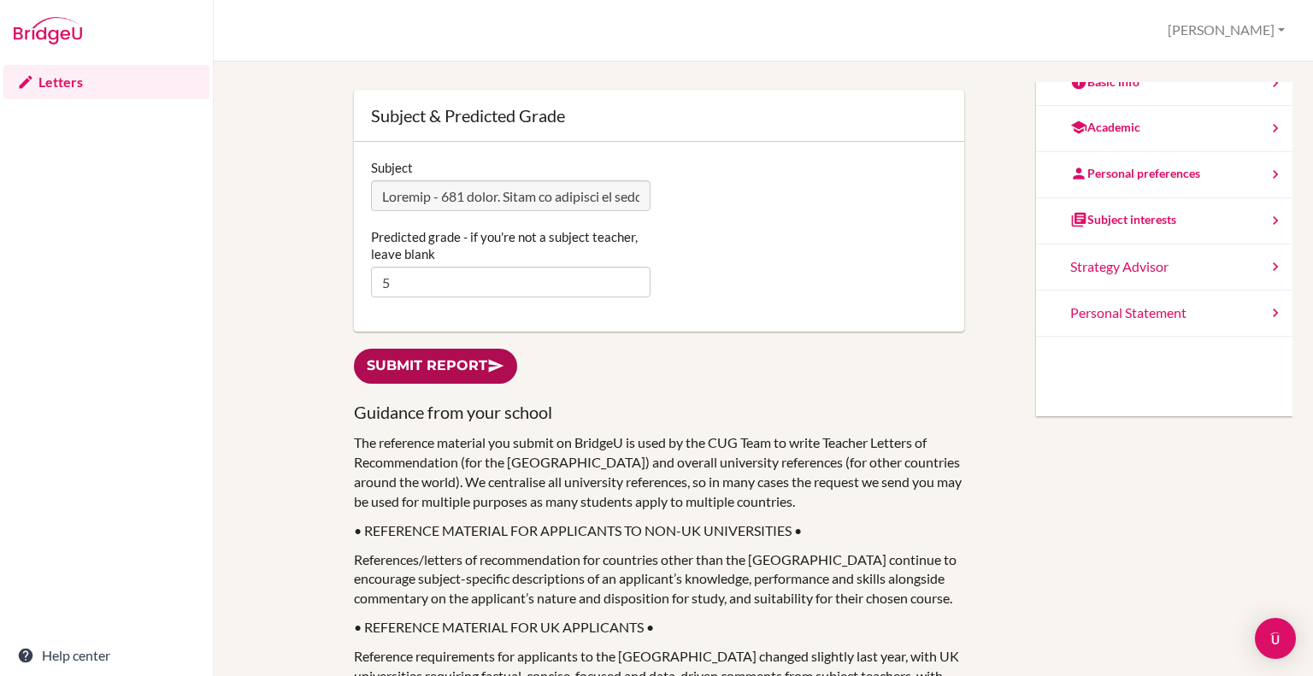
scroll to position [257, 0]
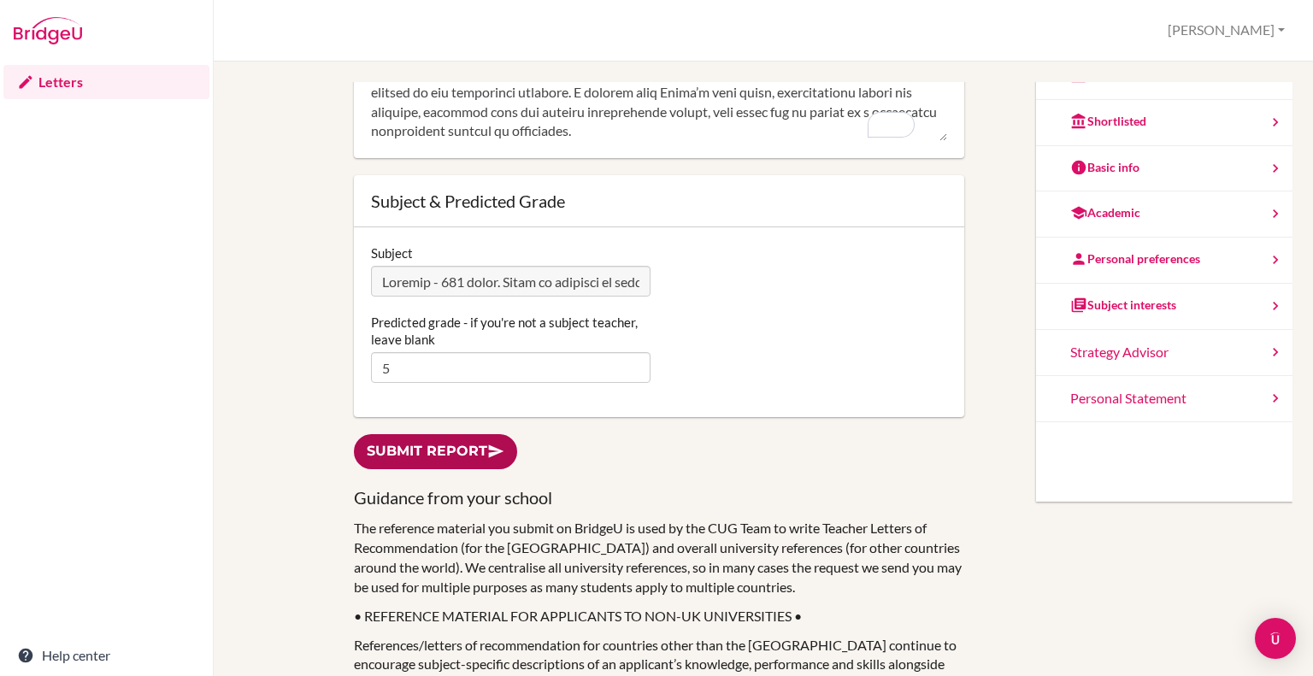
click at [477, 454] on link "Submit report" at bounding box center [435, 451] width 163 height 35
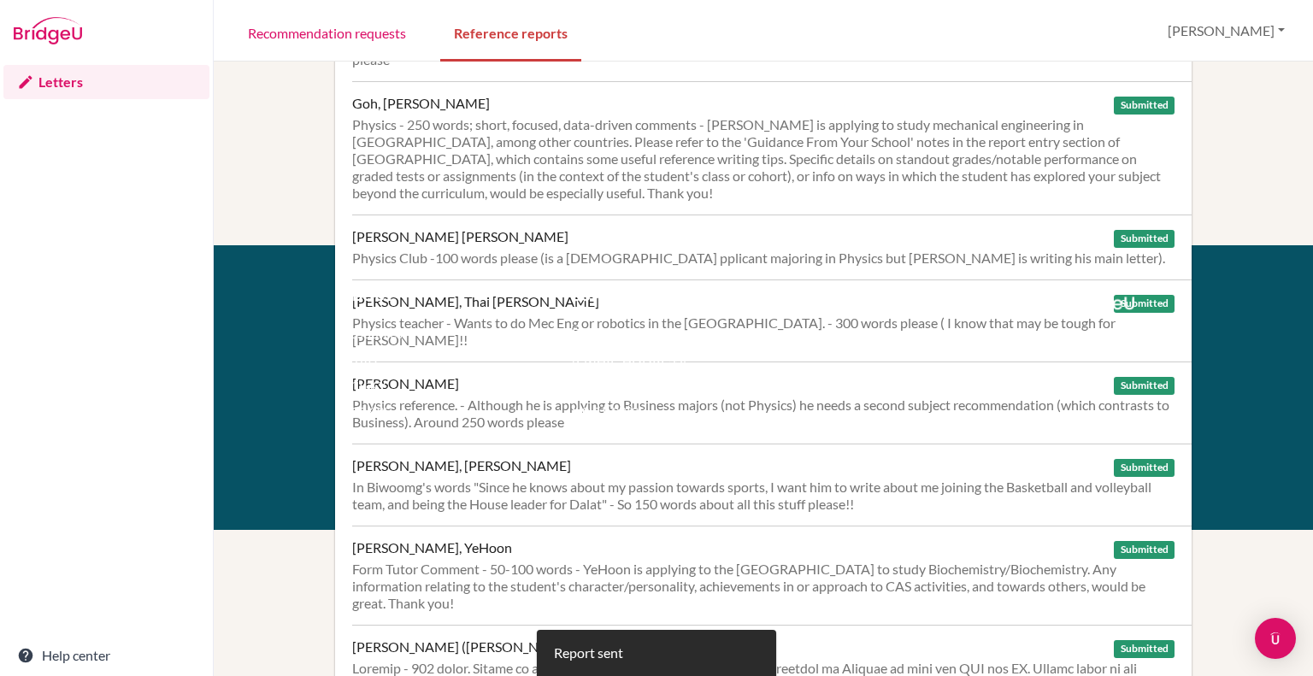
scroll to position [1026, 0]
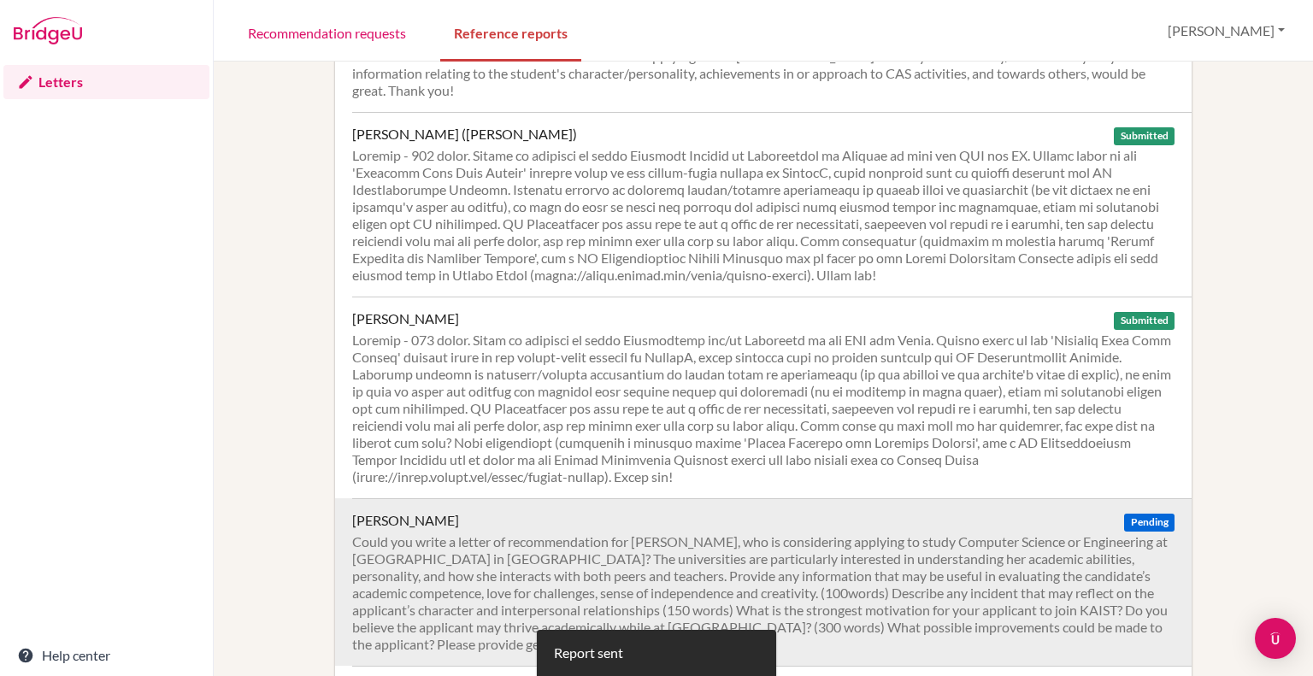
click at [595, 558] on div "Could you write a letter of recommendation for [PERSON_NAME], who is considerin…" at bounding box center [763, 594] width 823 height 120
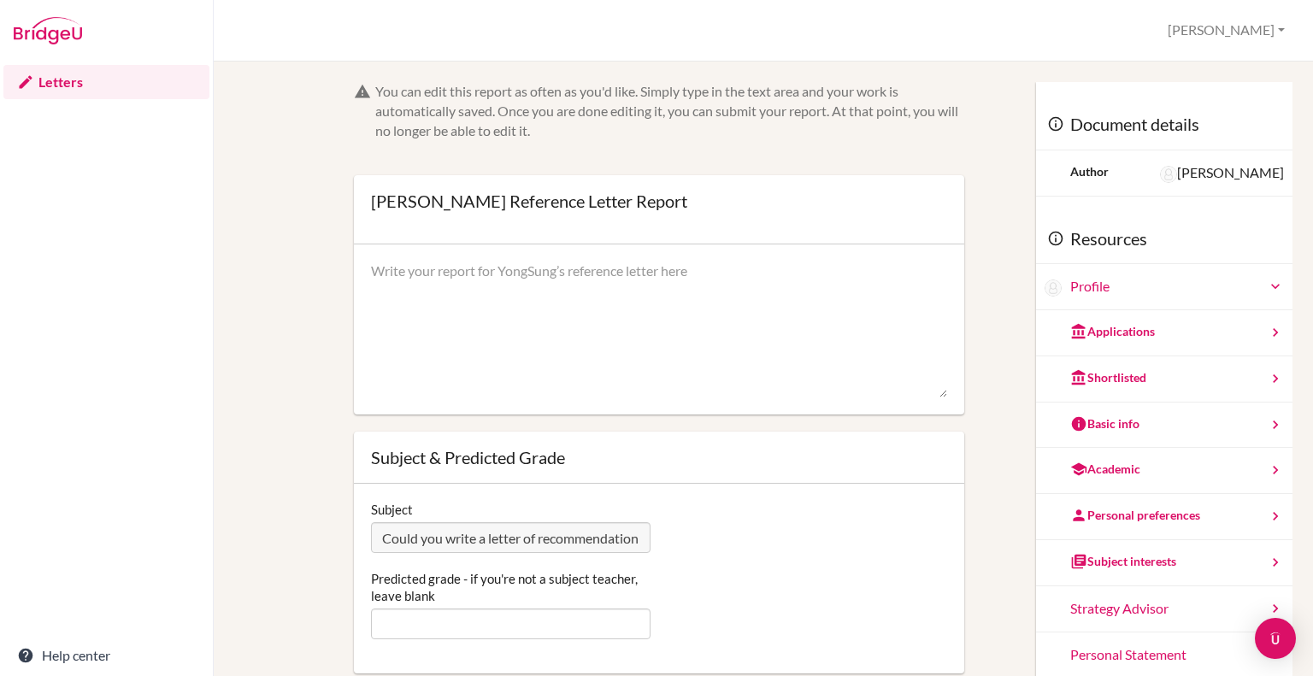
click at [647, 308] on textarea at bounding box center [659, 330] width 576 height 137
paste textarea "YongSung is an enthusiastic and diligent learner who has developed a genuine in…"
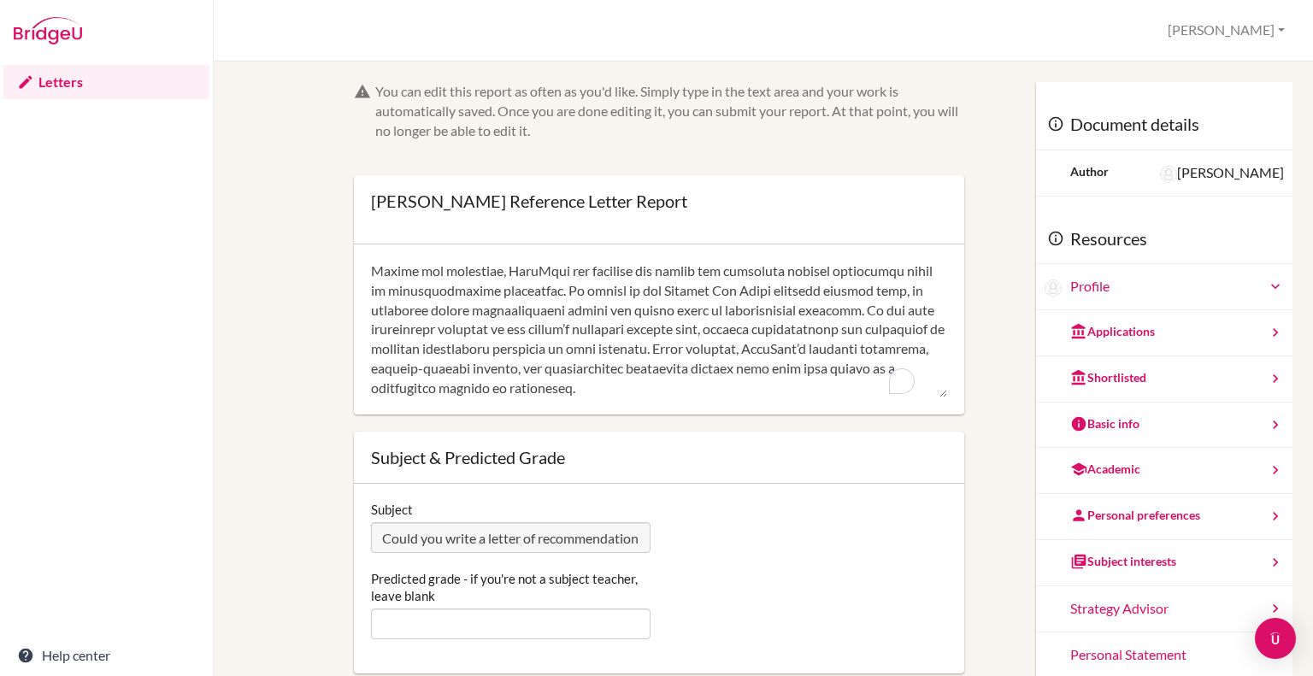
scroll to position [171, 0]
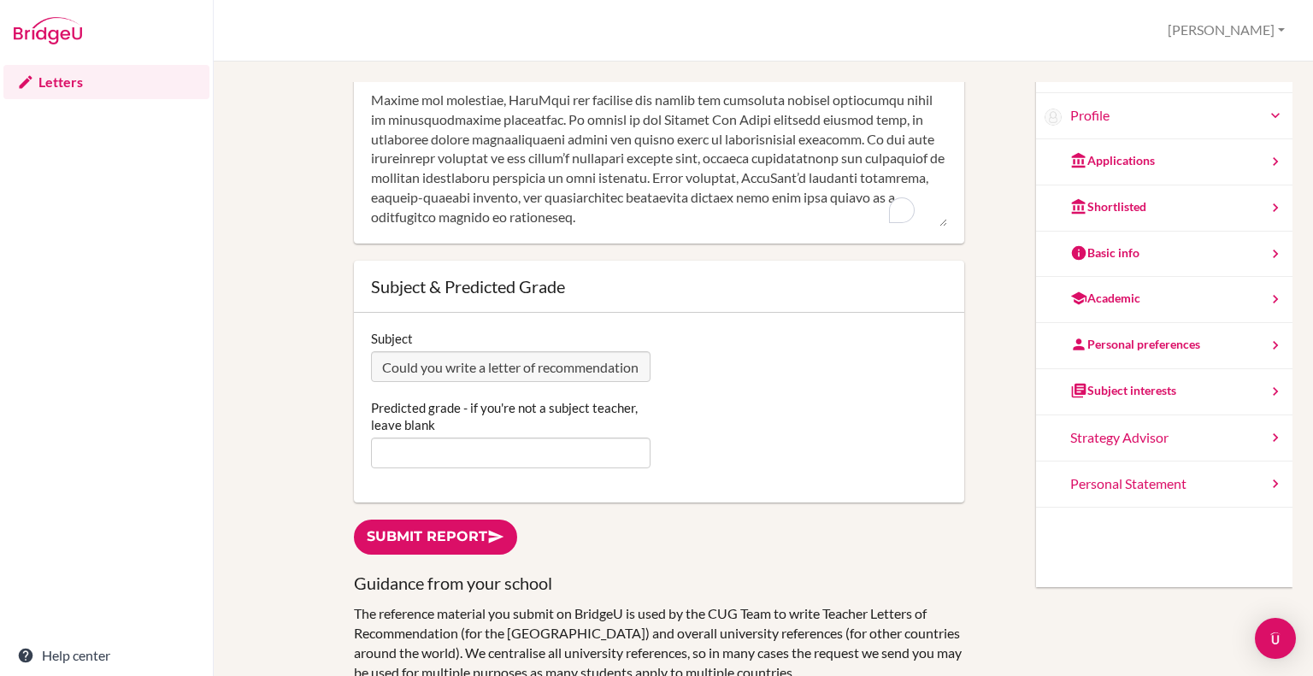
type textarea "YongSung is an enthusiastic and diligent learner who has developed a genuine in…"
click at [558, 456] on input "Predicted grade - if you're not a subject teacher, leave blank" at bounding box center [511, 453] width 280 height 31
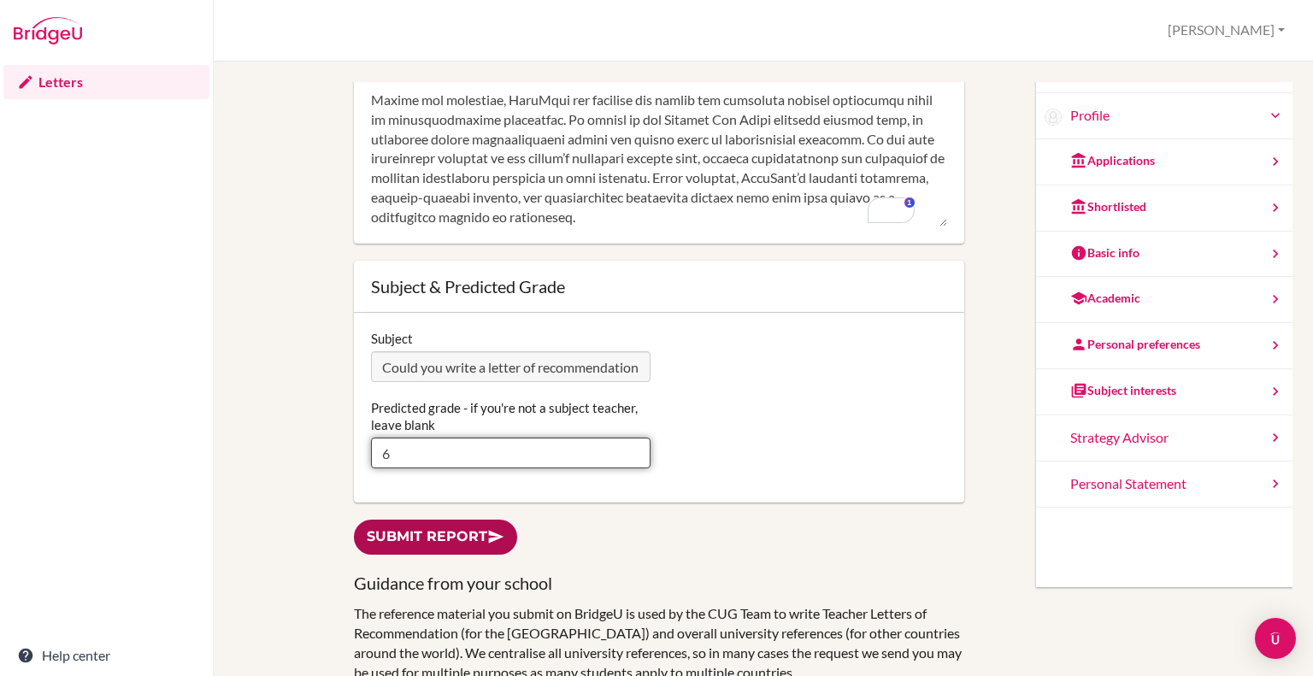
type input "6"
click at [458, 552] on link "Submit report" at bounding box center [435, 537] width 163 height 35
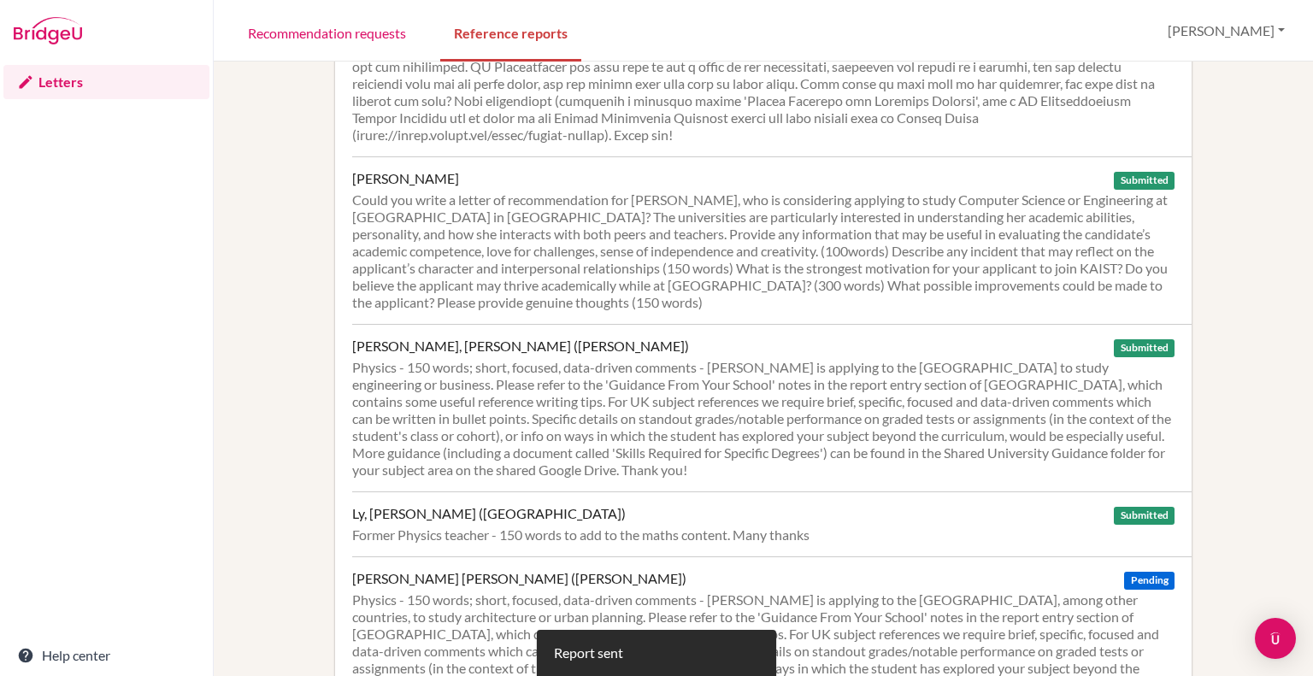
scroll to position [1710, 0]
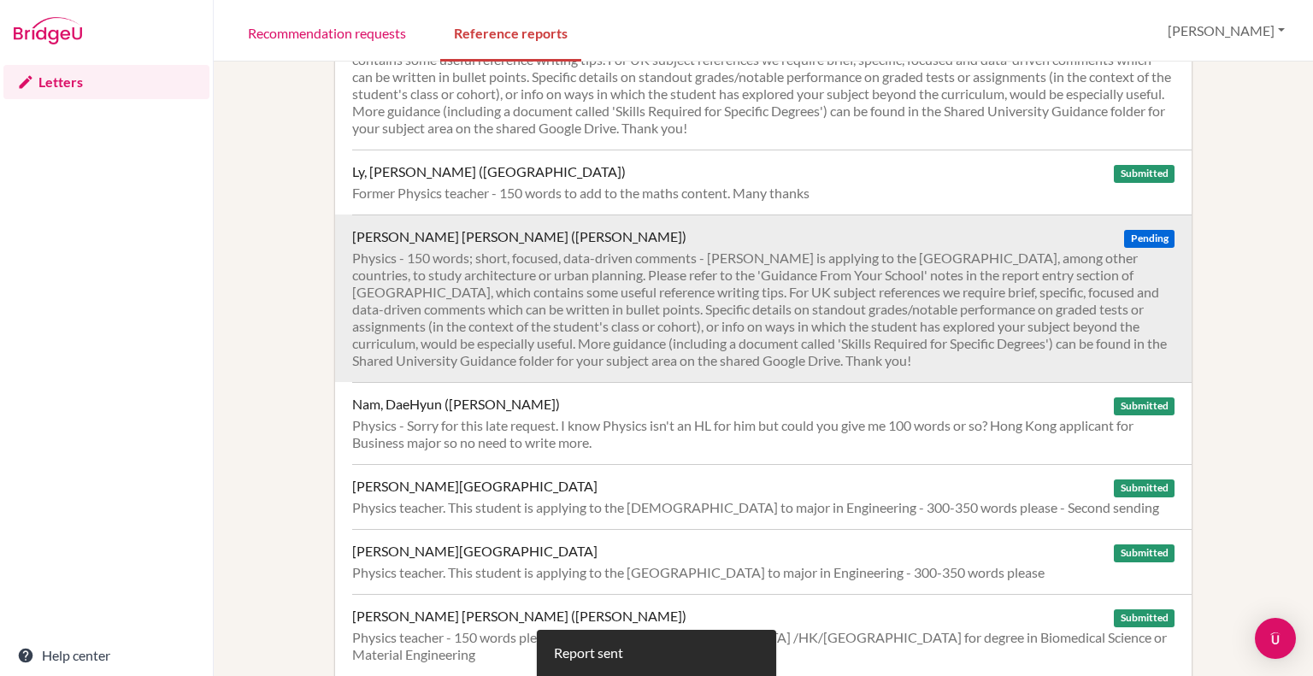
click at [704, 289] on div "Physics - 150 words; short, focused, data-driven comments - [PERSON_NAME] is ap…" at bounding box center [763, 310] width 823 height 120
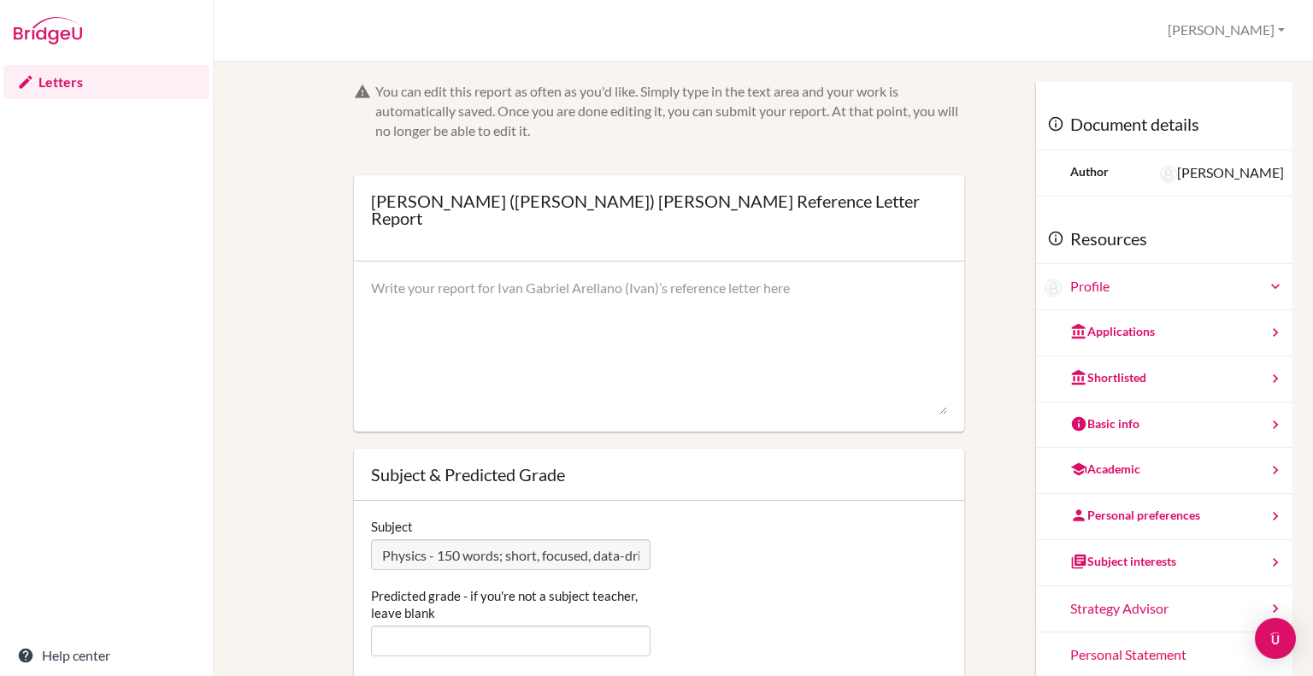
click at [585, 310] on textarea at bounding box center [659, 347] width 576 height 137
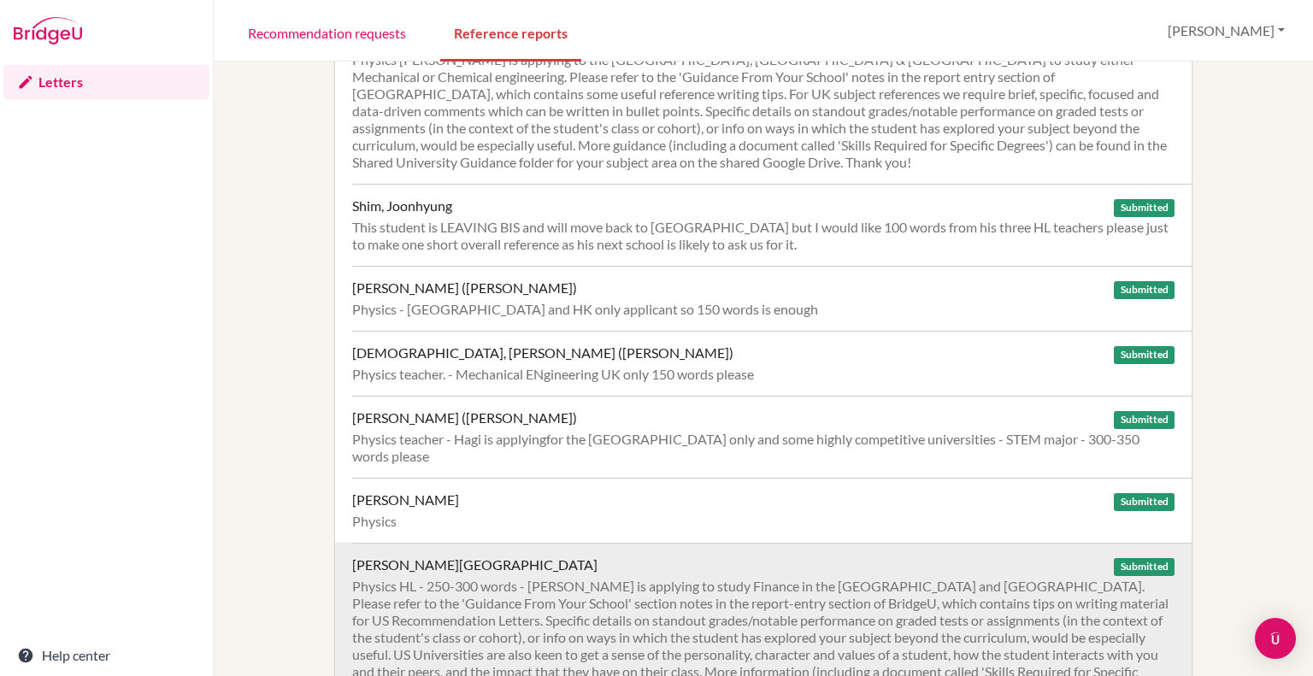
scroll to position [3066, 0]
